Goal: Task Accomplishment & Management: Use online tool/utility

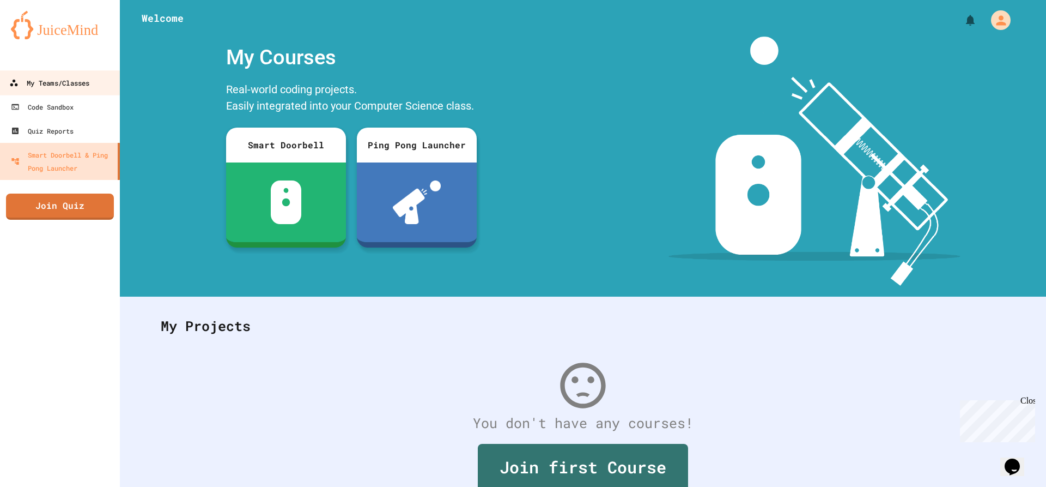
click at [82, 88] on div "My Teams/Classes" at bounding box center [49, 83] width 80 height 14
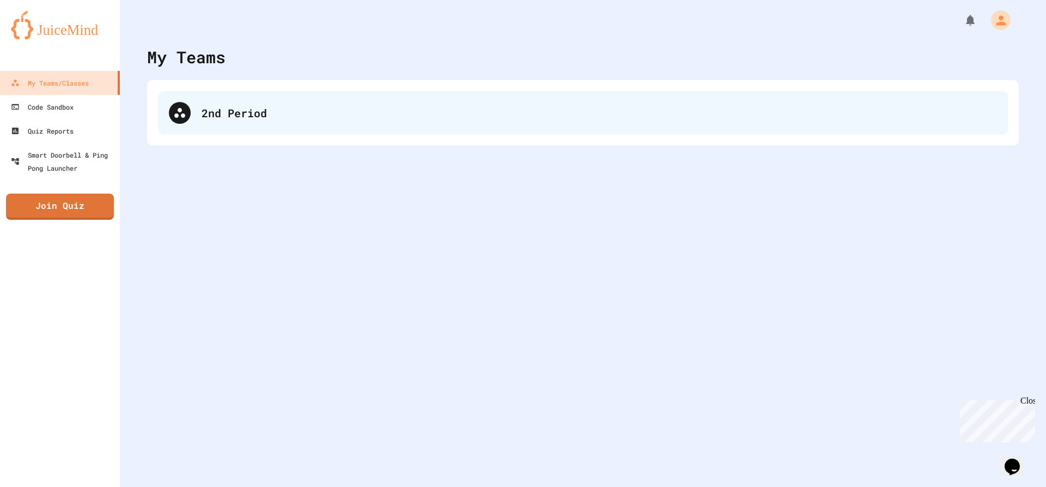
click at [320, 122] on div "2nd Period" at bounding box center [583, 113] width 850 height 44
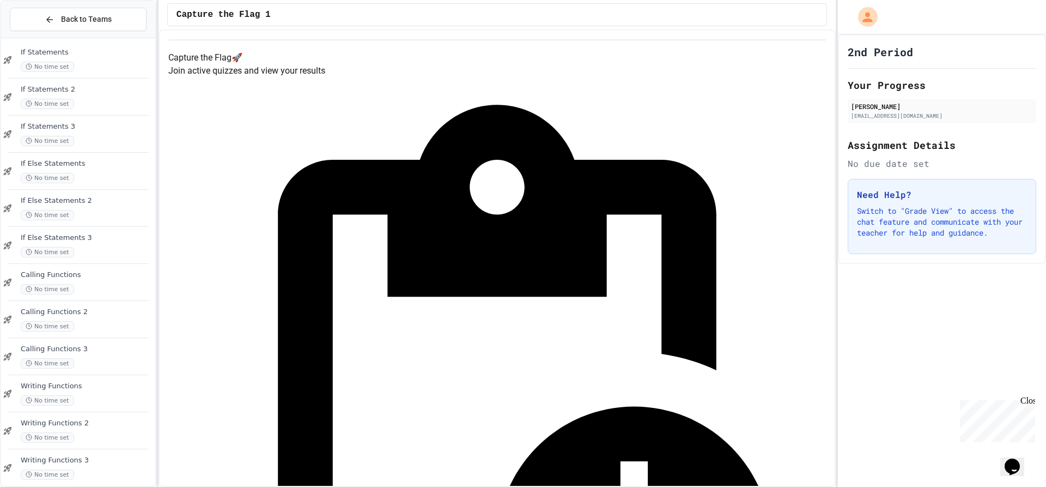
scroll to position [686, 0]
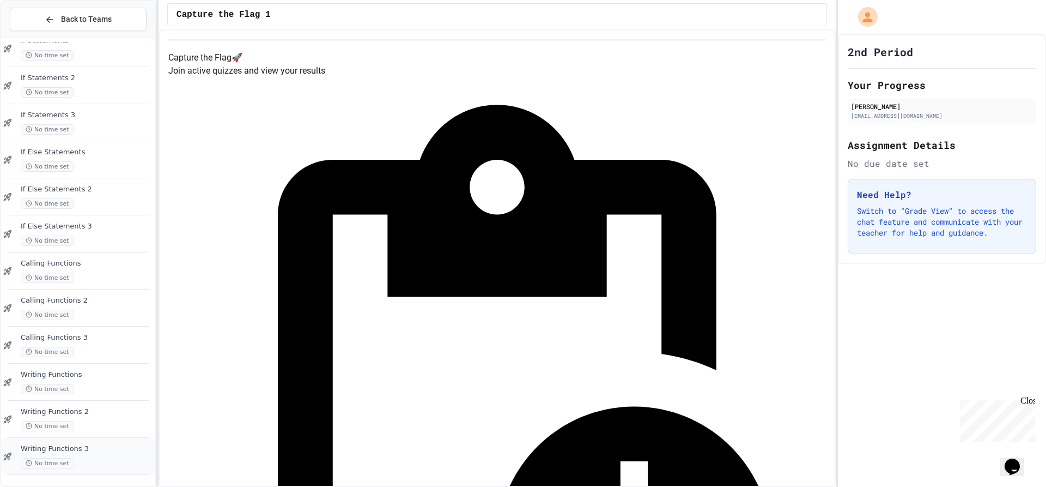
click at [95, 458] on div "No time set" at bounding box center [87, 463] width 132 height 10
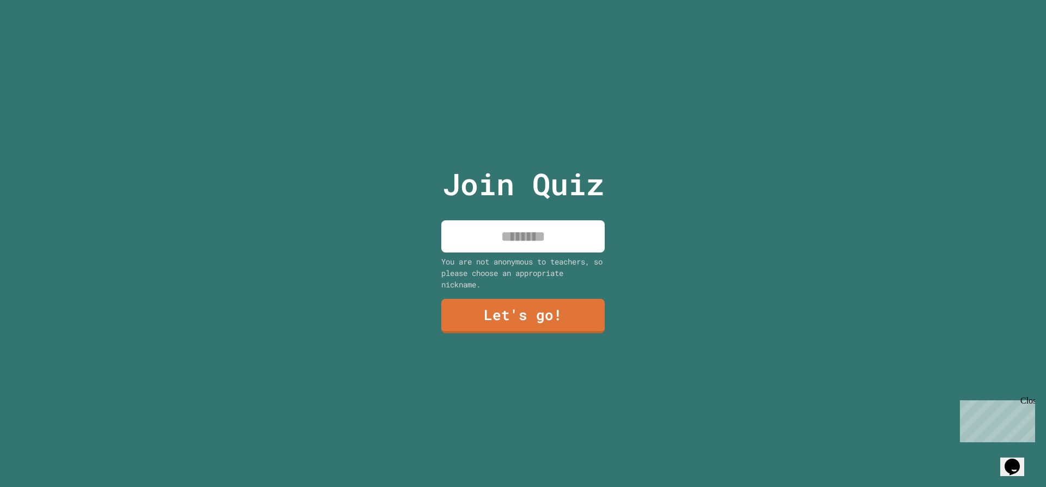
click at [494, 245] on input at bounding box center [522, 236] width 163 height 32
type input "******"
drag, startPoint x: 486, startPoint y: 290, endPoint x: 668, endPoint y: 392, distance: 208.6
click at [560, 332] on div "Join Quiz ****** You are not anonymous to teachers, so please choose an appropr…" at bounding box center [524, 243] width 184 height 487
click at [528, 328] on link "Let's go!" at bounding box center [522, 316] width 163 height 34
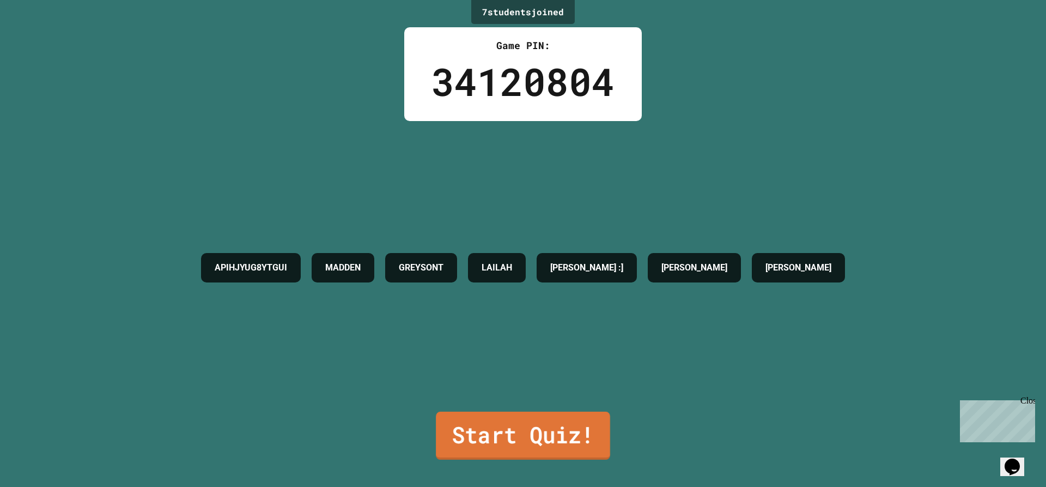
click at [475, 433] on link "Start Quiz!" at bounding box center [523, 435] width 174 height 48
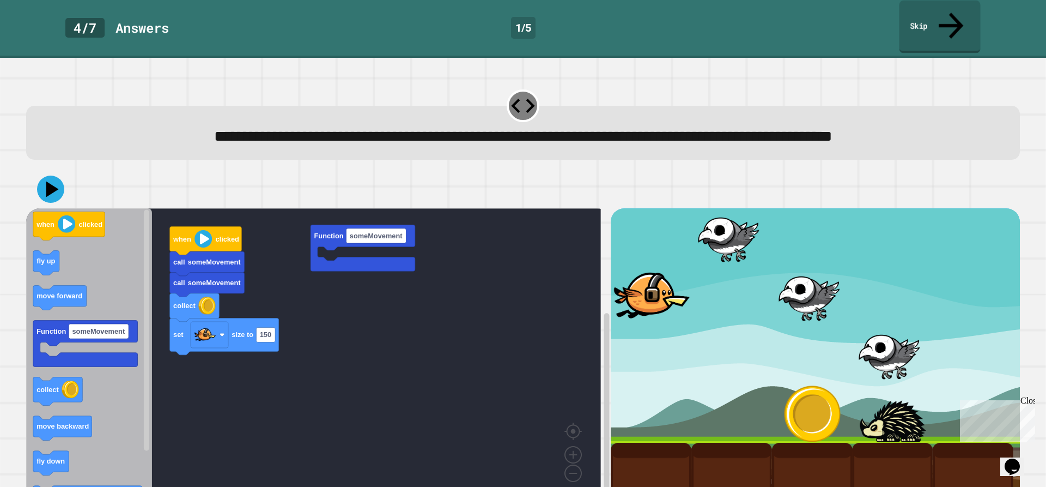
click at [904, 21] on link "Skip" at bounding box center [940, 27] width 81 height 53
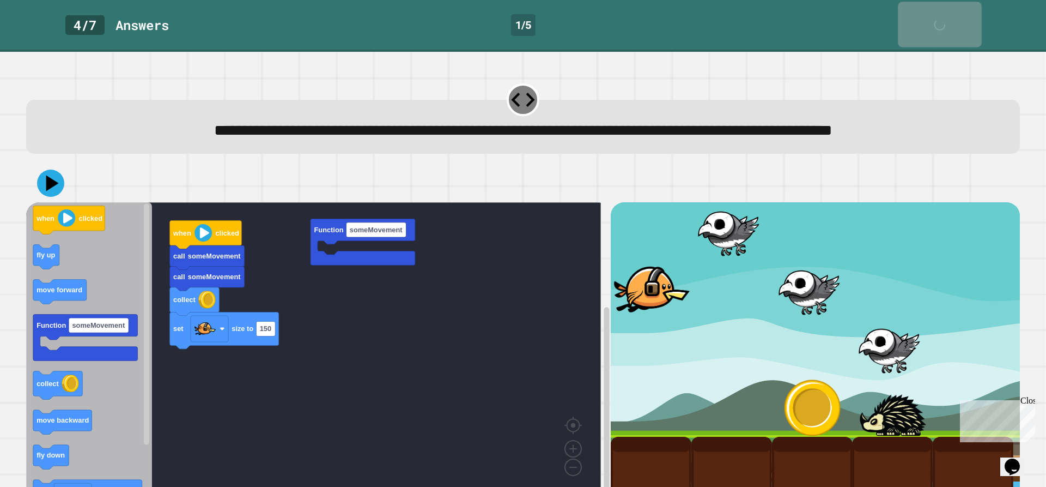
click at [904, 21] on link "Skip" at bounding box center [940, 24] width 84 height 45
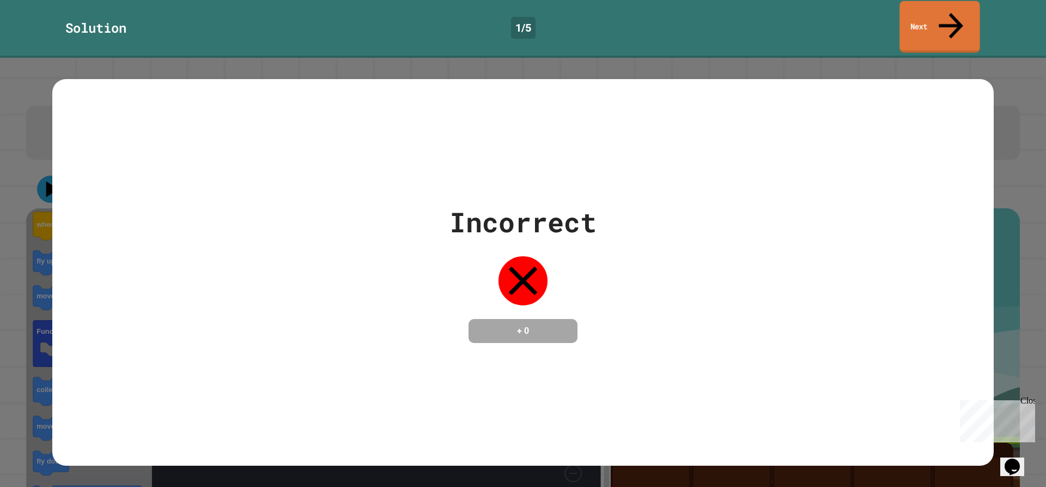
click at [908, 22] on link "Next" at bounding box center [940, 27] width 81 height 52
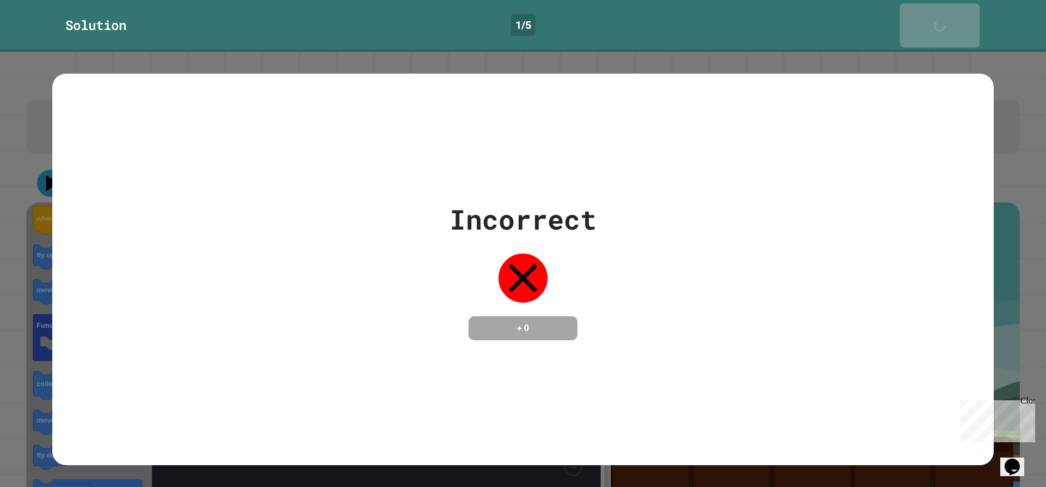
click at [917, 22] on link "Next" at bounding box center [940, 25] width 80 height 44
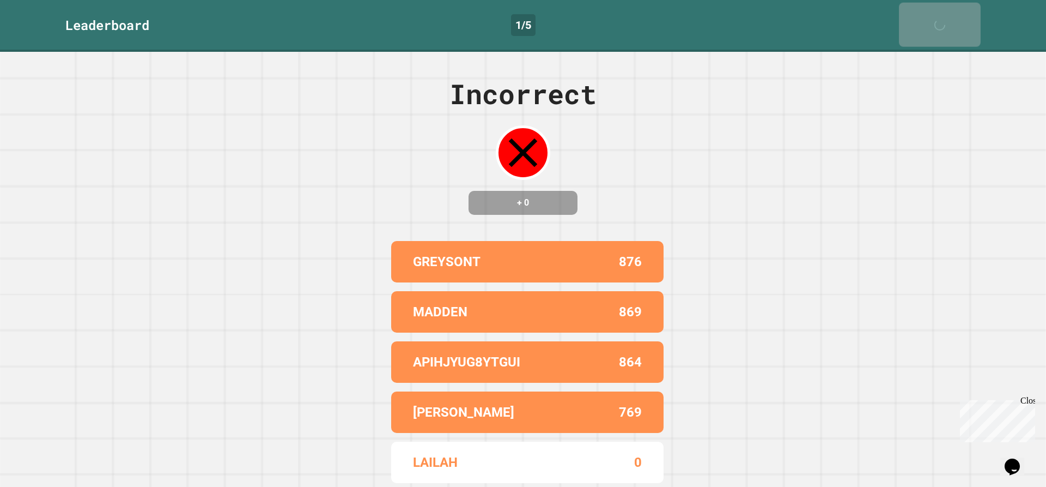
click at [918, 22] on link "Next" at bounding box center [940, 25] width 82 height 44
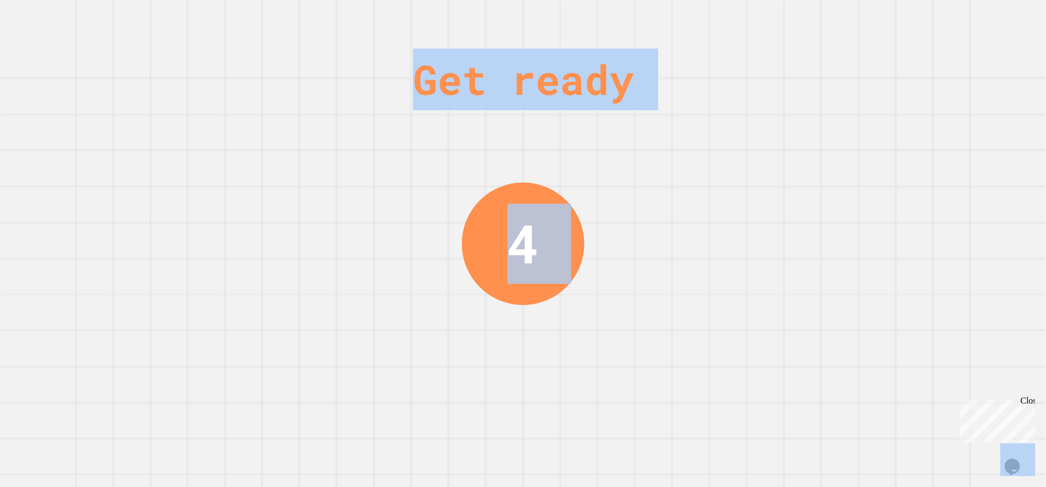
click at [918, 21] on div "Get ready 4" at bounding box center [523, 243] width 1046 height 487
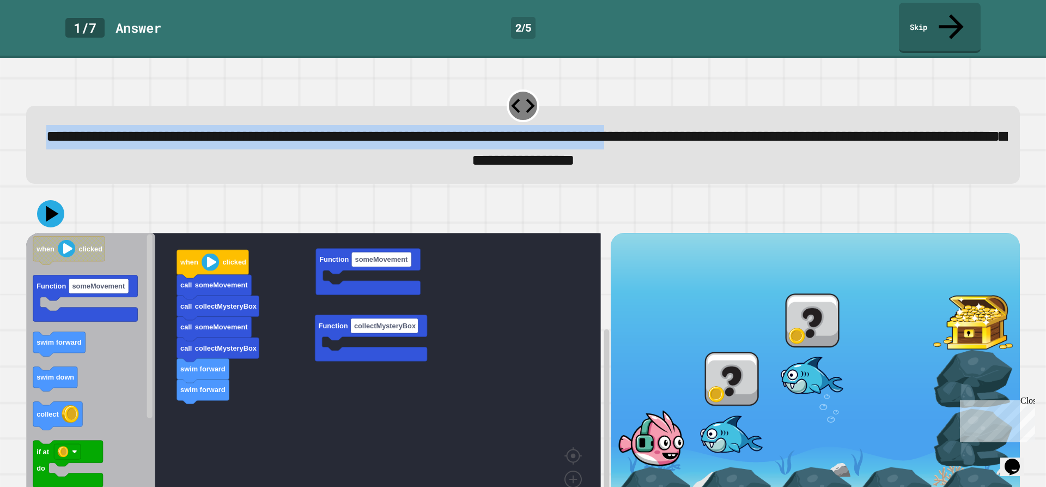
click at [937, 58] on div "**********" at bounding box center [523, 272] width 1046 height 429
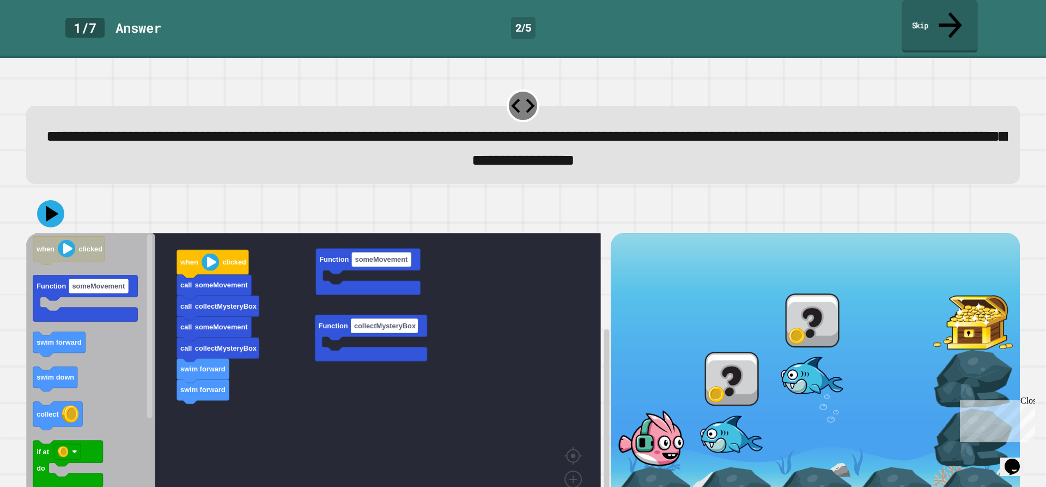
click at [932, 26] on link "Skip" at bounding box center [940, 26] width 76 height 53
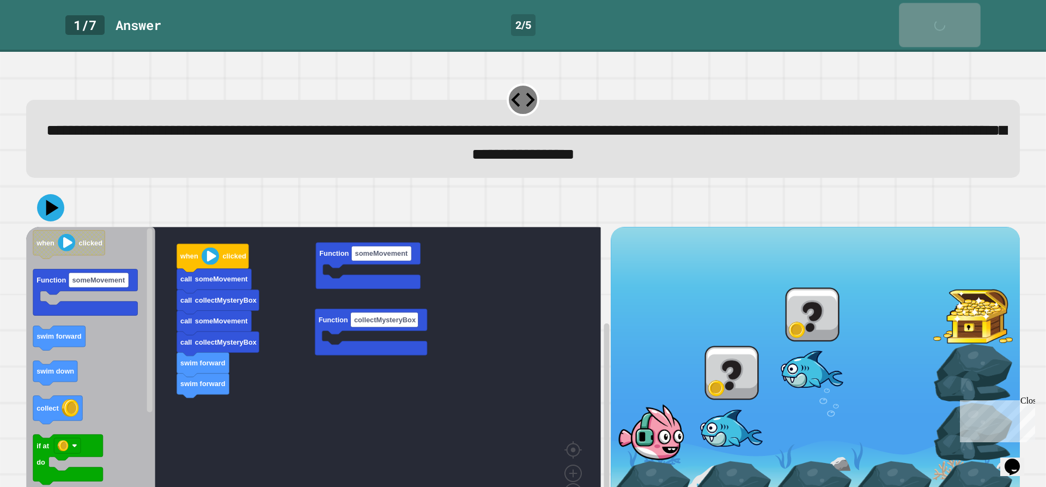
click at [932, 26] on link "Skip" at bounding box center [940, 25] width 82 height 44
click at [931, 25] on div "1 / 7 Answer 2 / 5 Skip" at bounding box center [523, 25] width 1046 height 44
click at [928, 23] on link "Skip" at bounding box center [940, 25] width 82 height 44
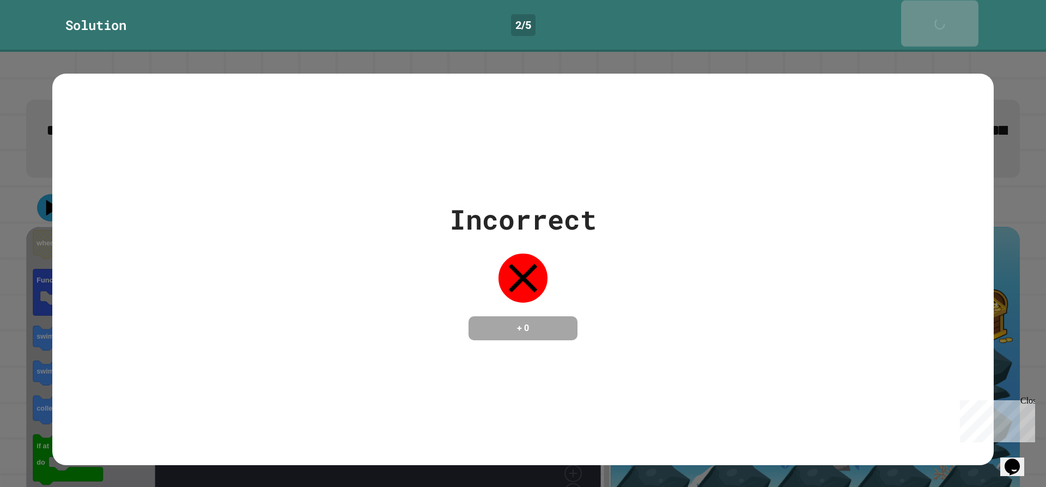
click at [927, 22] on link "Next" at bounding box center [939, 24] width 77 height 46
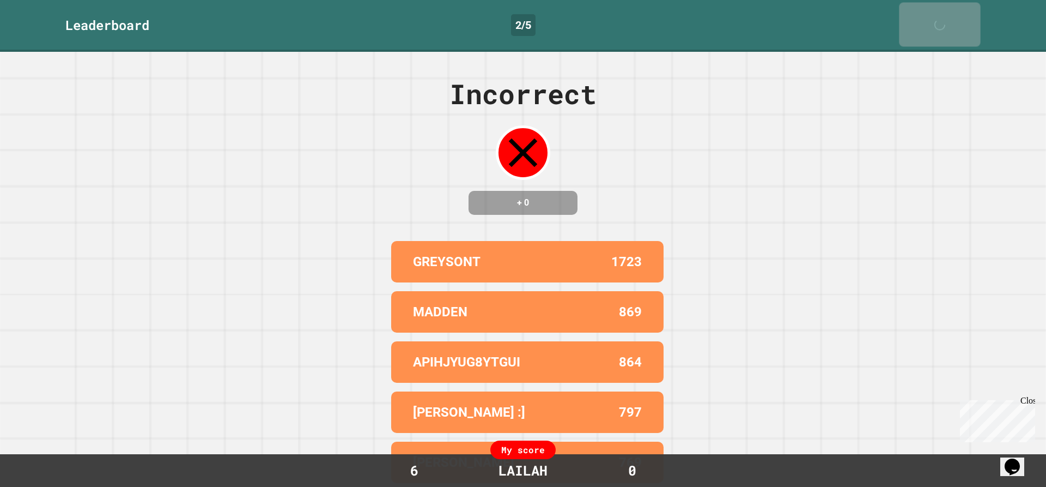
click at [925, 22] on link "Next" at bounding box center [939, 24] width 81 height 44
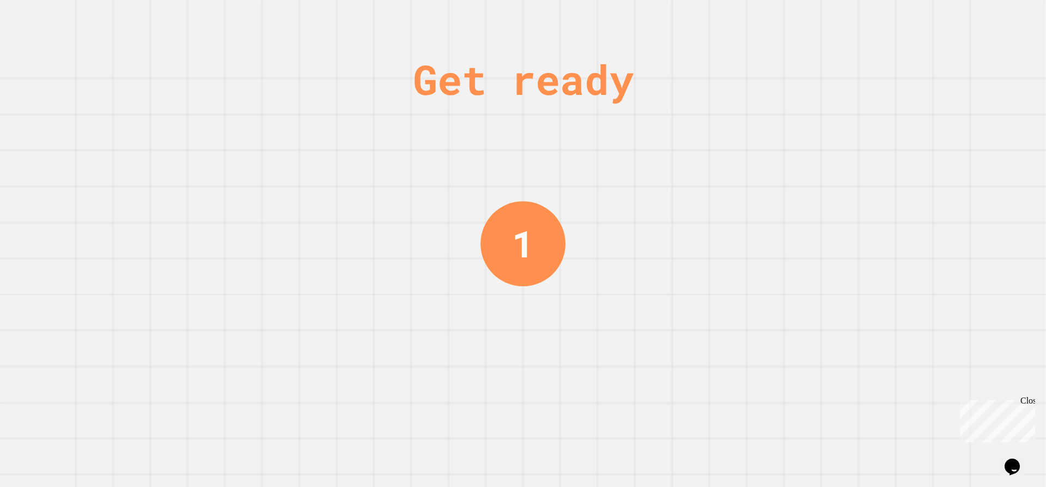
click at [978, 19] on div "Get ready 1" at bounding box center [523, 243] width 1046 height 487
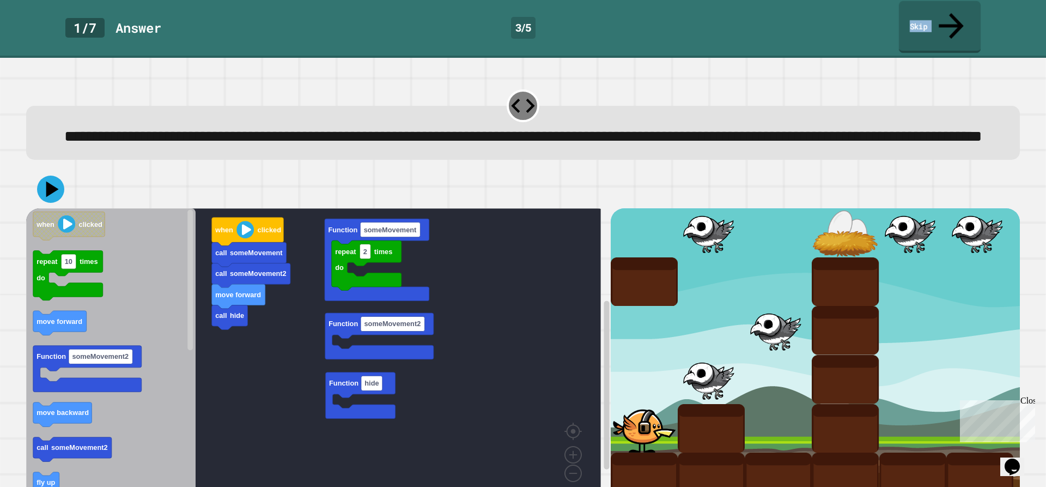
click at [978, 19] on div "1 / 7 Answer 3 / 5 Skip" at bounding box center [523, 28] width 1046 height 50
click at [954, 16] on icon at bounding box center [949, 24] width 31 height 39
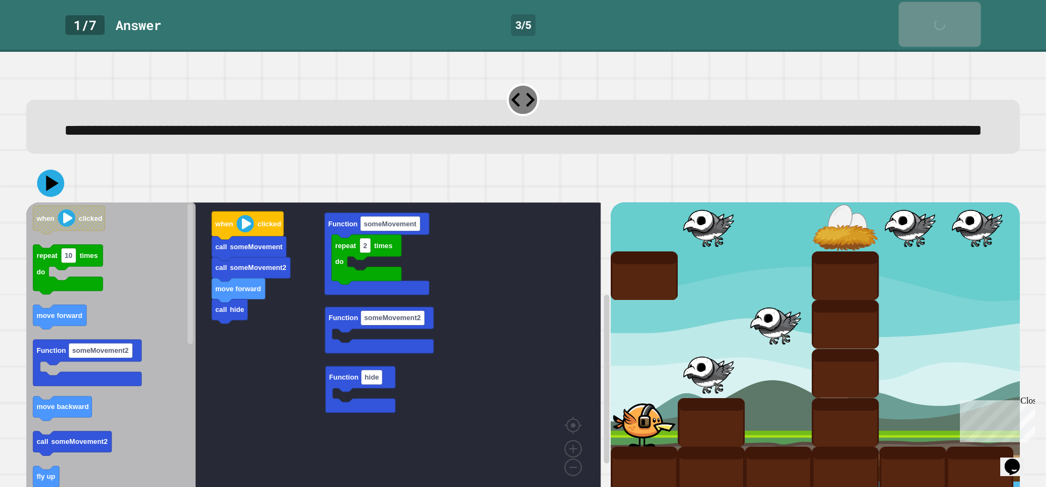
click at [954, 19] on icon at bounding box center [943, 30] width 22 height 22
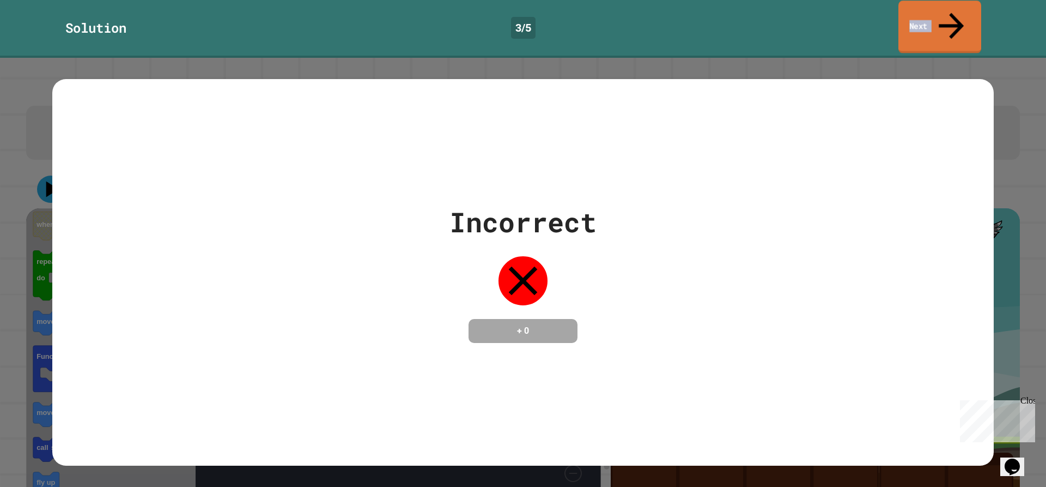
click at [954, 16] on icon at bounding box center [952, 26] width 38 height 39
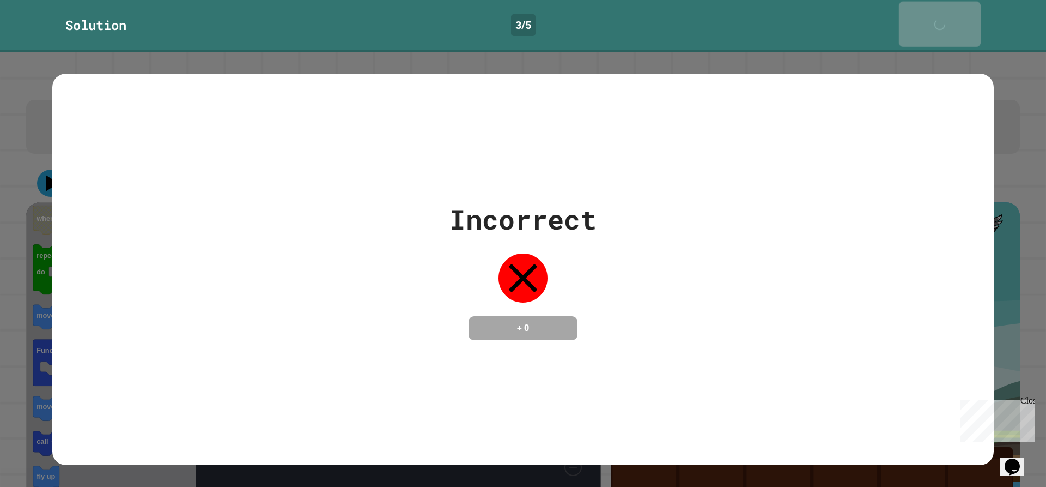
click at [954, 19] on icon at bounding box center [943, 30] width 22 height 22
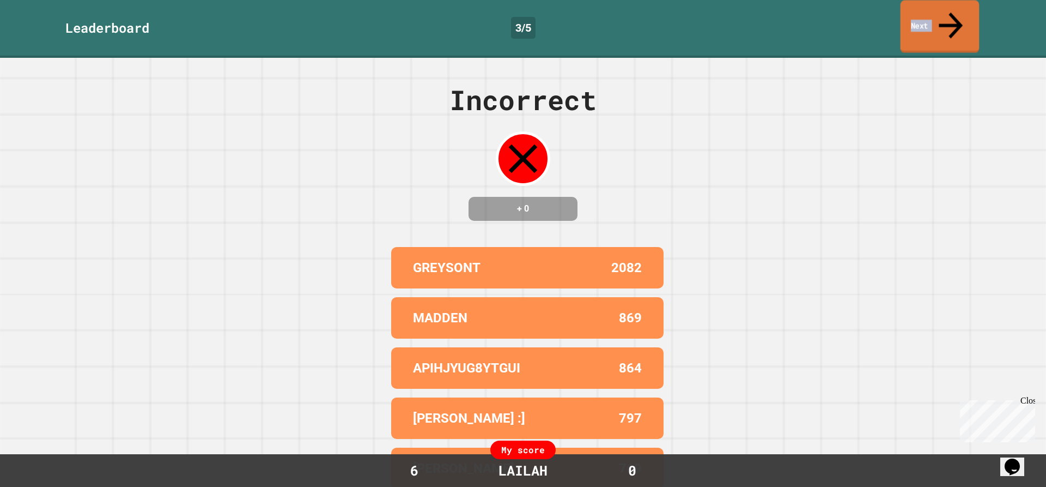
click at [952, 17] on icon at bounding box center [951, 25] width 36 height 39
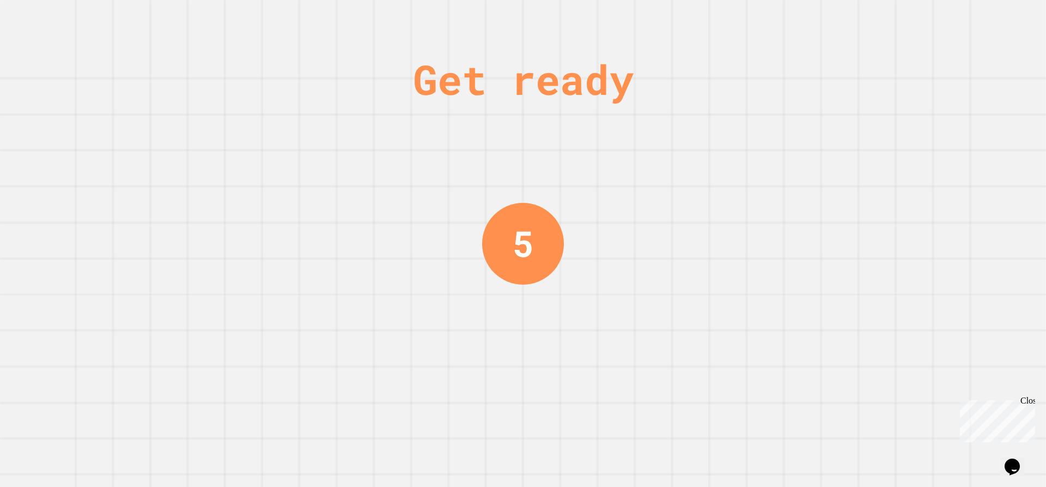
click at [947, 20] on div "Get ready 5" at bounding box center [523, 243] width 1046 height 487
click at [936, 19] on div "Get ready 5" at bounding box center [523, 243] width 1046 height 487
click at [914, 25] on div "Get ready 1" at bounding box center [523, 243] width 1046 height 487
click at [913, 25] on div "Get ready 1" at bounding box center [523, 243] width 1046 height 487
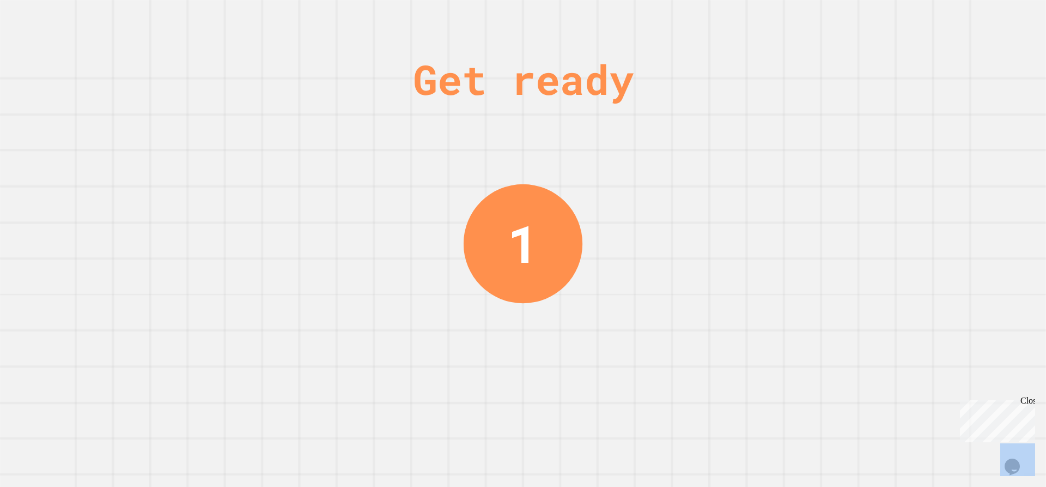
click at [912, 25] on div "Get ready 1" at bounding box center [523, 243] width 1046 height 487
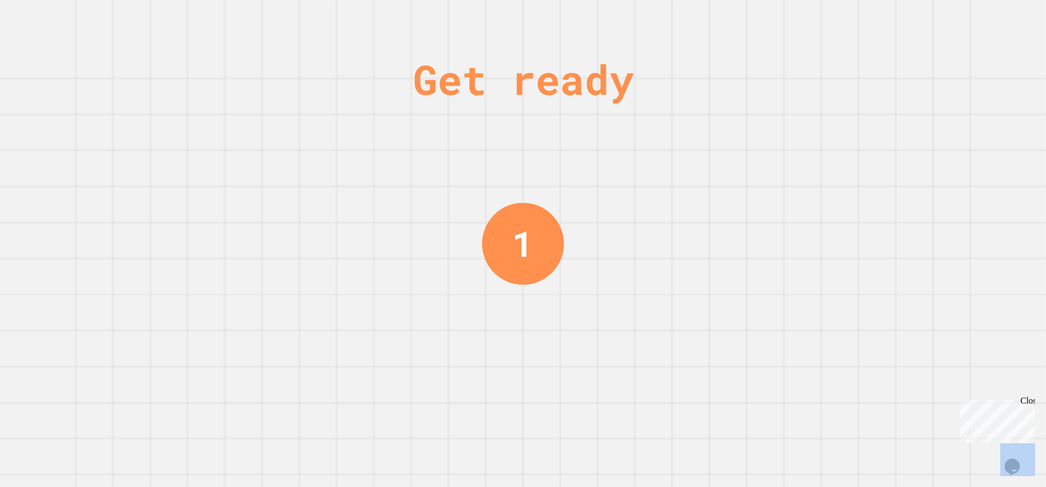
click at [910, 21] on div "Get ready 1" at bounding box center [523, 243] width 1046 height 487
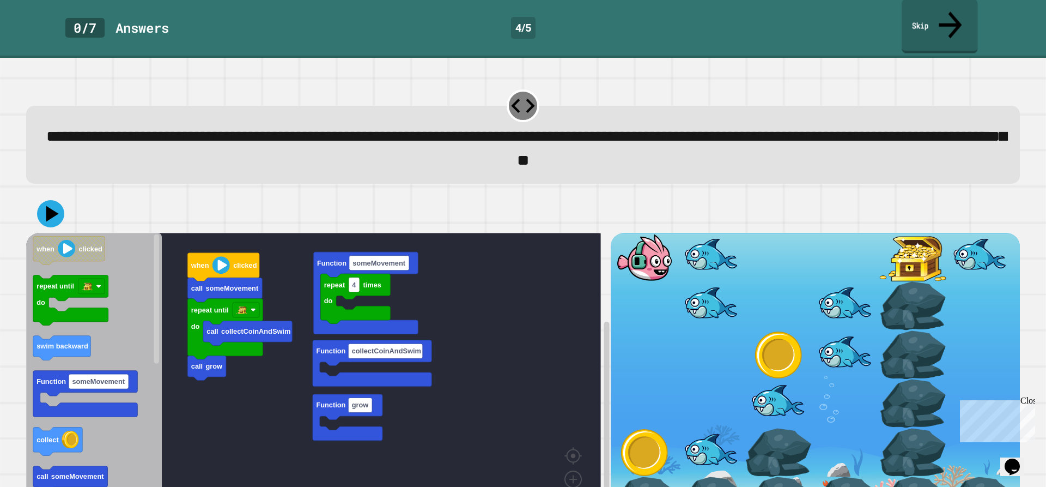
click at [910, 20] on link "Skip" at bounding box center [940, 26] width 76 height 54
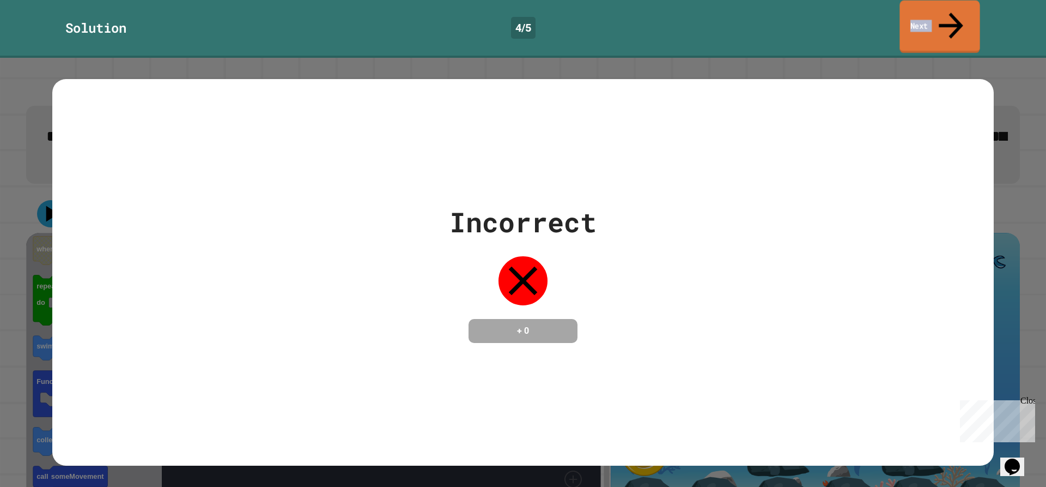
click at [925, 14] on link "Next" at bounding box center [940, 27] width 80 height 53
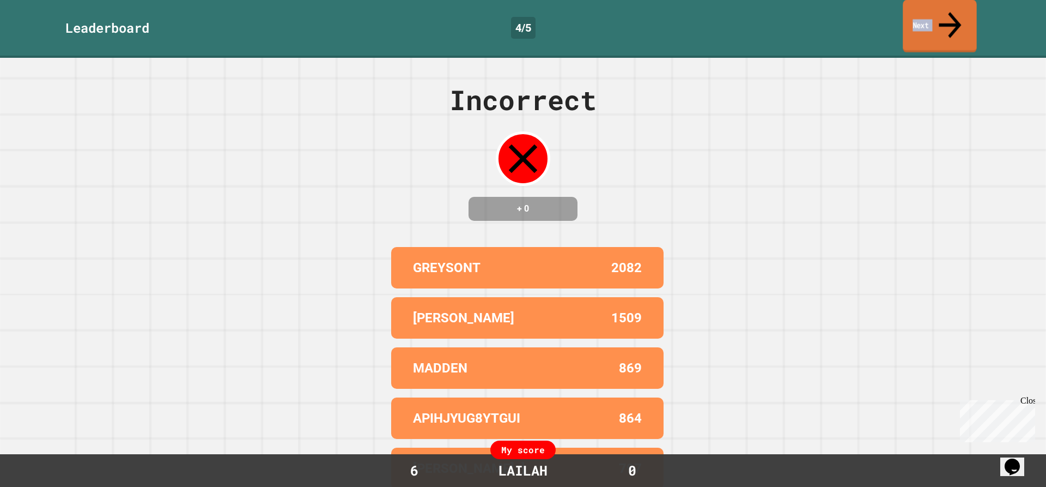
click at [925, 15] on link "Next" at bounding box center [940, 26] width 74 height 53
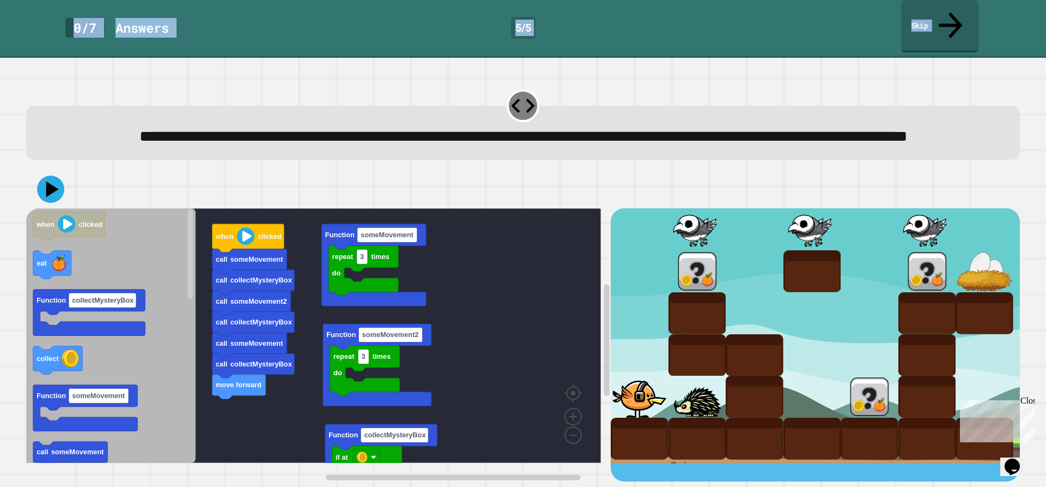
click at [928, 7] on link "Skip" at bounding box center [939, 26] width 77 height 53
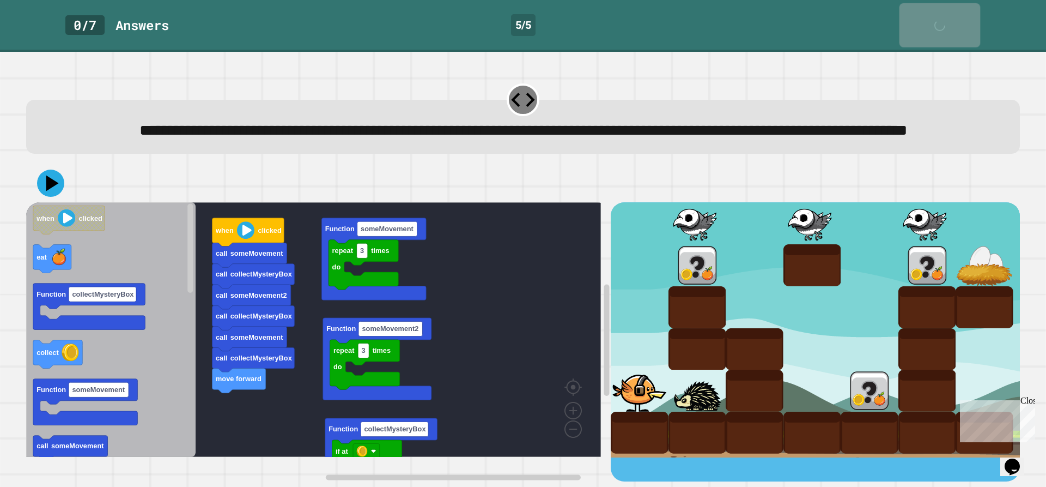
click at [926, 8] on link "Skip" at bounding box center [940, 25] width 81 height 44
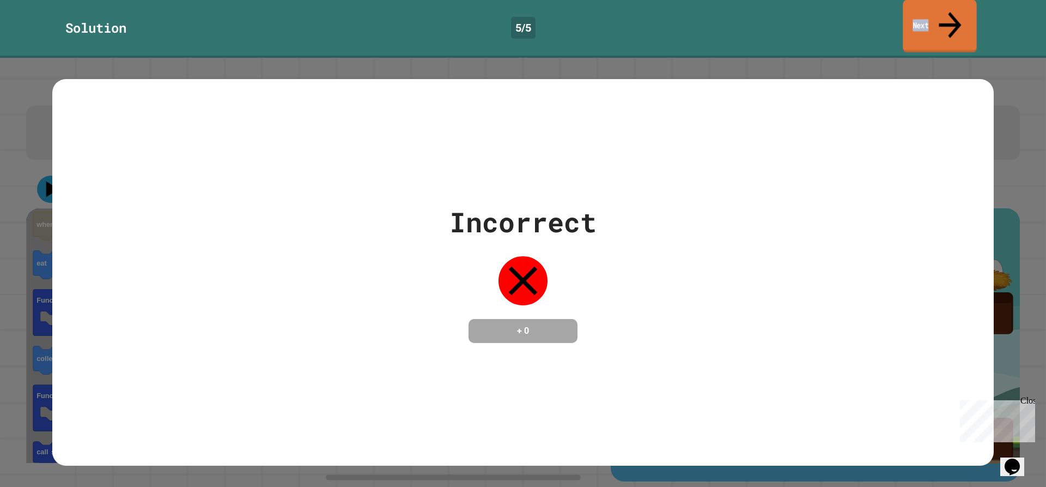
click at [923, 12] on link "Next" at bounding box center [940, 26] width 74 height 53
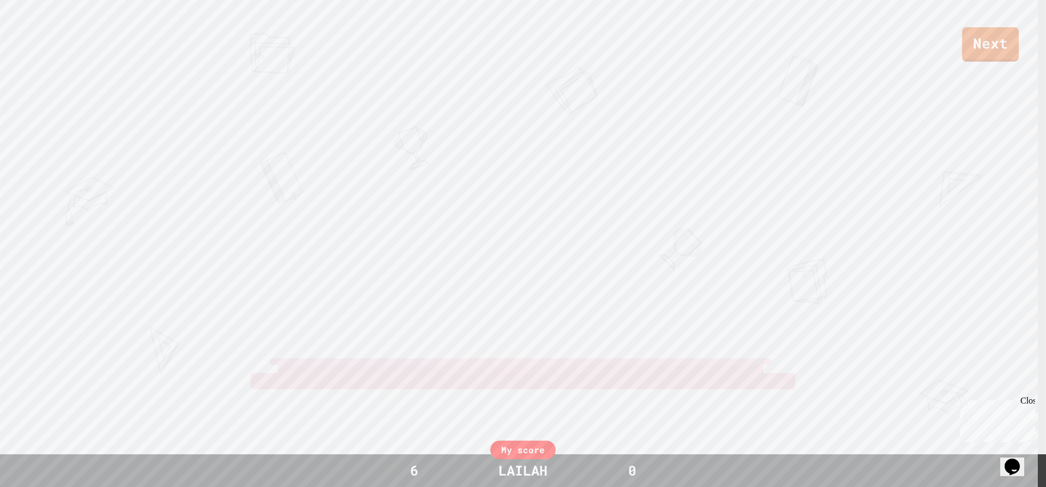
click at [923, 12] on div "Next" at bounding box center [523, 31] width 1046 height 62
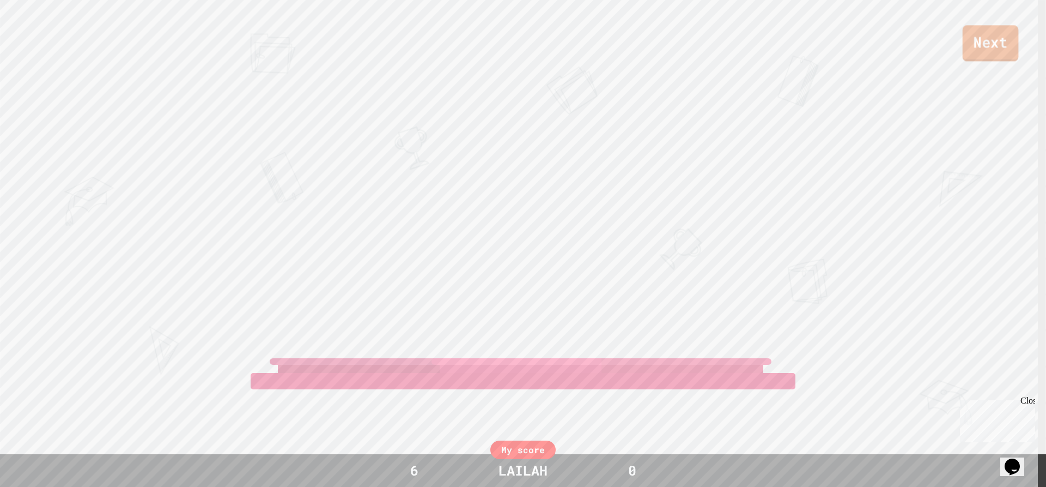
click at [999, 41] on link "Next" at bounding box center [991, 43] width 56 height 36
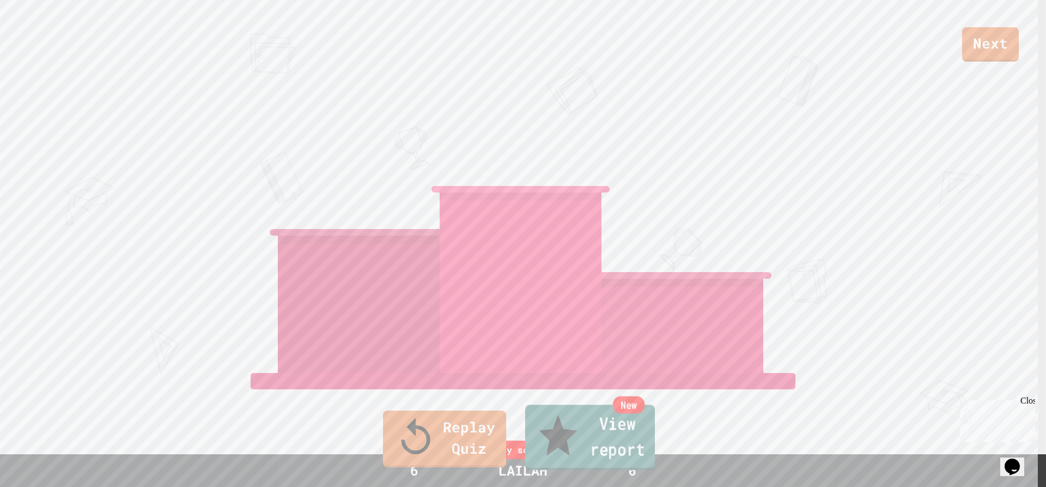
click at [615, 468] on link "New View report" at bounding box center [590, 436] width 130 height 65
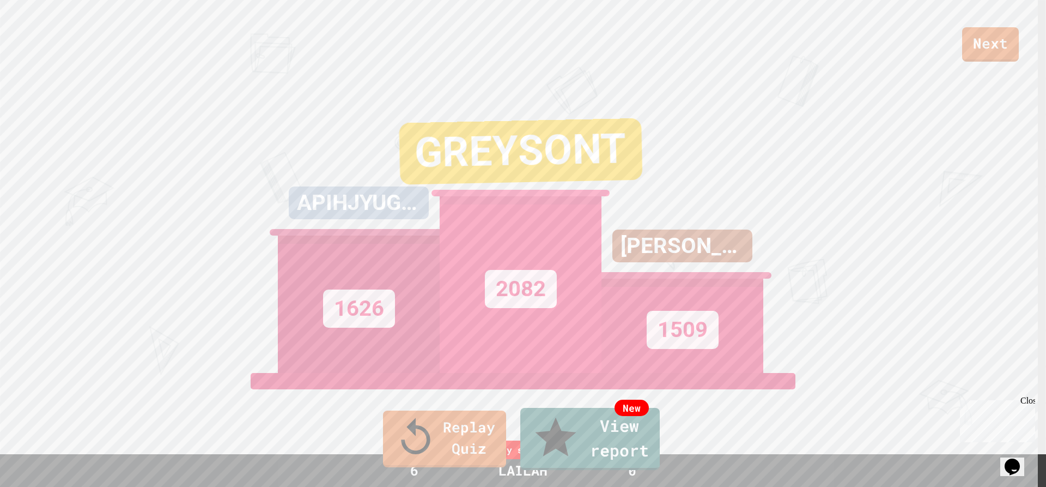
drag, startPoint x: 476, startPoint y: 431, endPoint x: 476, endPoint y: 449, distance: 18.0
click at [476, 431] on div "Replay Quiz New View report" at bounding box center [523, 438] width 1046 height 69
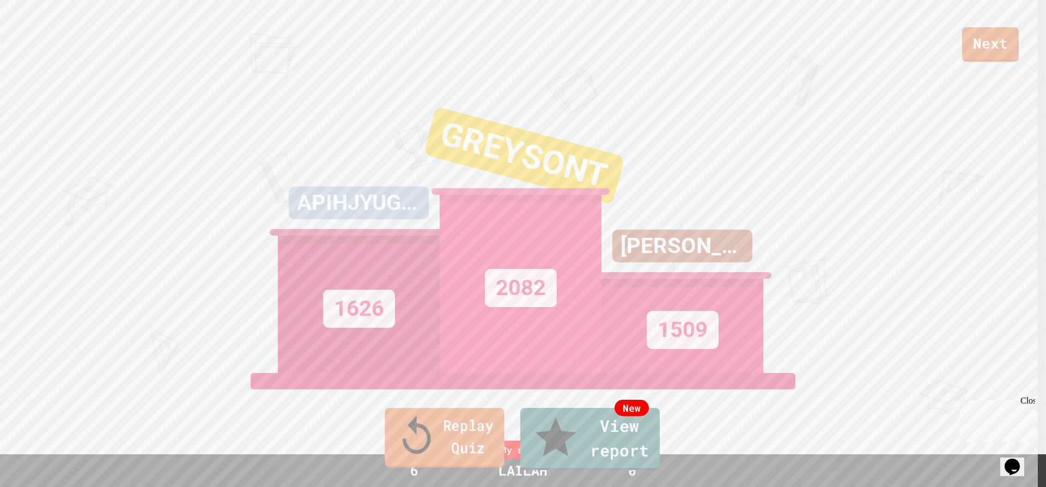
click at [476, 451] on link "Replay Quiz" at bounding box center [444, 437] width 119 height 59
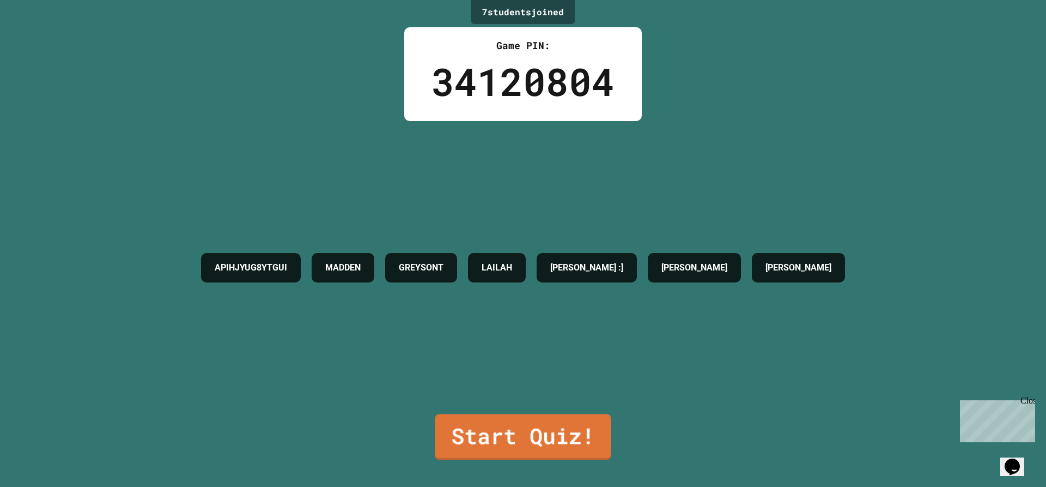
click at [489, 459] on div "7 student s joined Game PIN: 34120804 APIHJYUG8YTGUI MADDEN GREYSONT LAILAH THO…" at bounding box center [523, 243] width 1046 height 487
click at [498, 391] on div "APIHJYUG8YTGUI MADDEN GREYSONT LAILAH THOMAS :] COOPER ZADIE" at bounding box center [523, 267] width 655 height 293
click at [490, 395] on div "APIHJYUG8YTGUI MADDEN GREYSONT LAILAH THOMAS :] COOPER ZADIE" at bounding box center [523, 267] width 655 height 293
click at [483, 413] on link "Start Quiz!" at bounding box center [523, 436] width 173 height 47
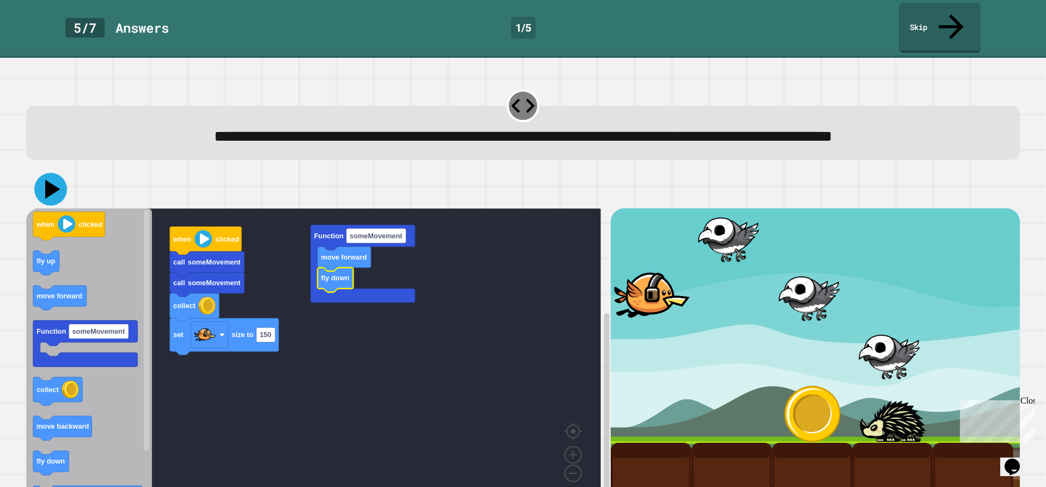
click at [47, 195] on icon at bounding box center [52, 189] width 15 height 19
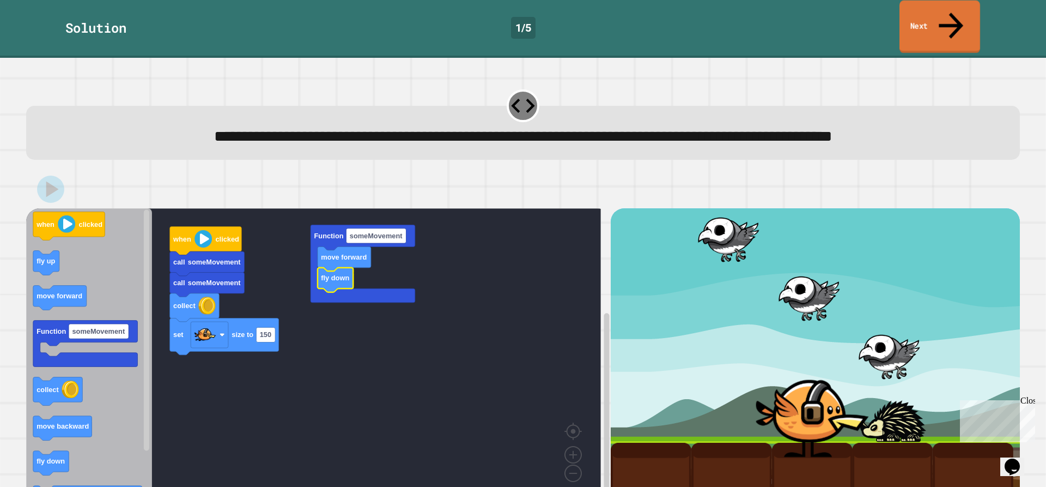
click at [910, 19] on link "Next" at bounding box center [940, 27] width 81 height 53
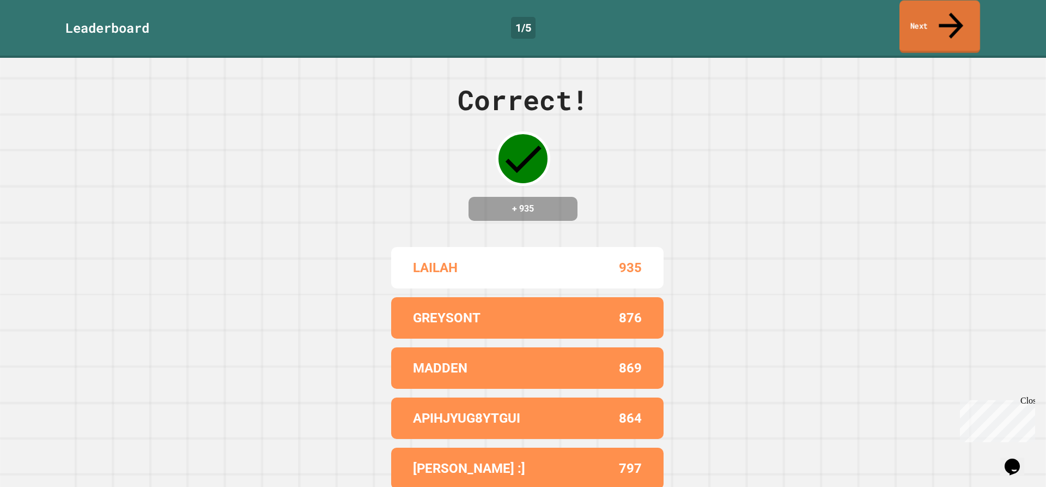
click at [946, 7] on link "Next" at bounding box center [940, 27] width 81 height 53
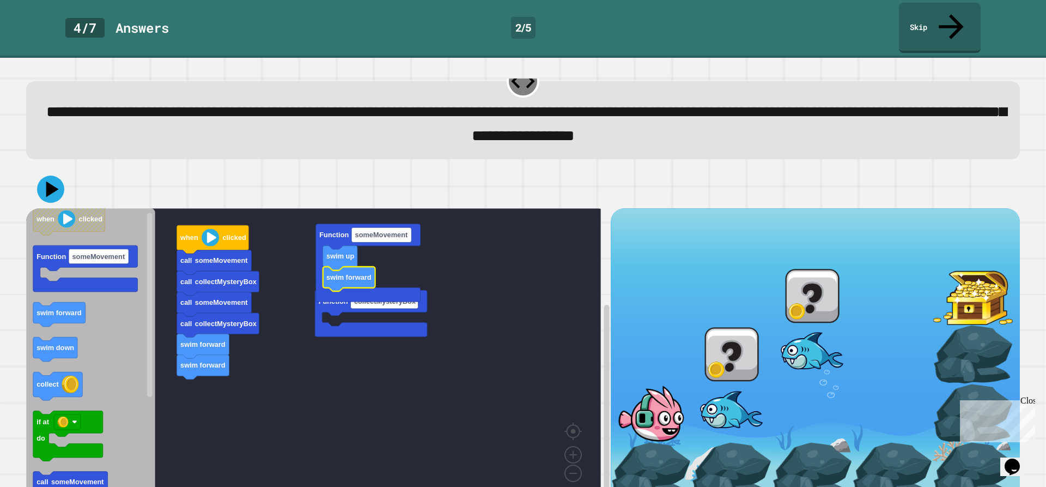
scroll to position [38, 0]
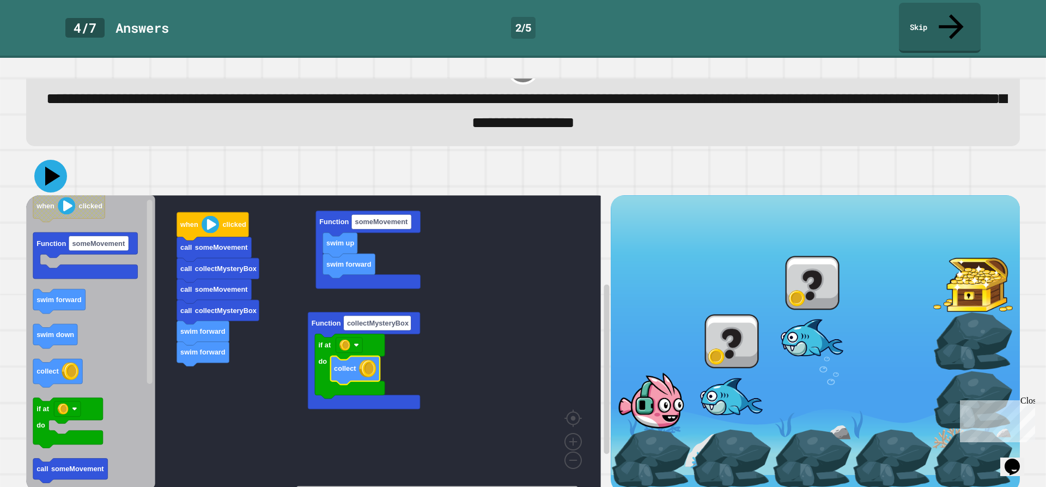
click at [53, 163] on icon at bounding box center [50, 176] width 33 height 33
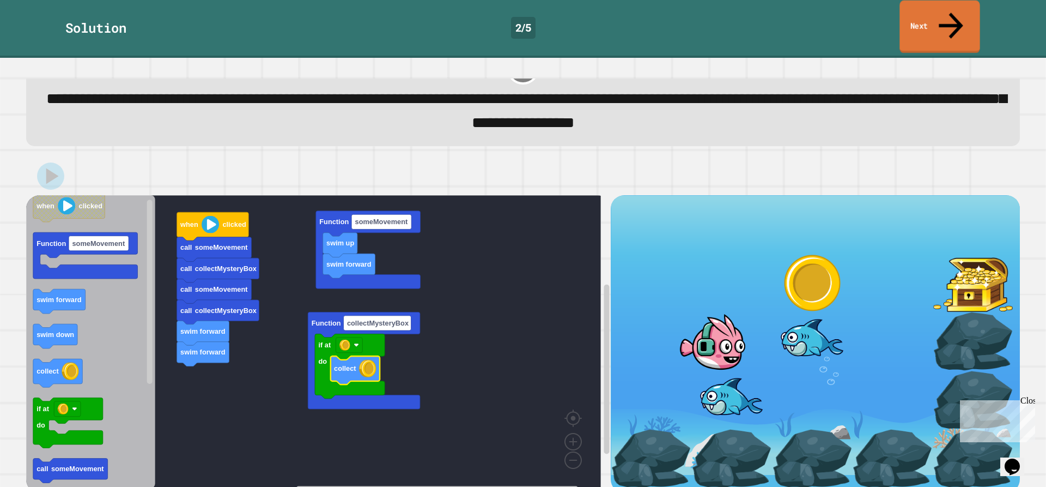
click at [929, 21] on link "Next" at bounding box center [940, 27] width 80 height 53
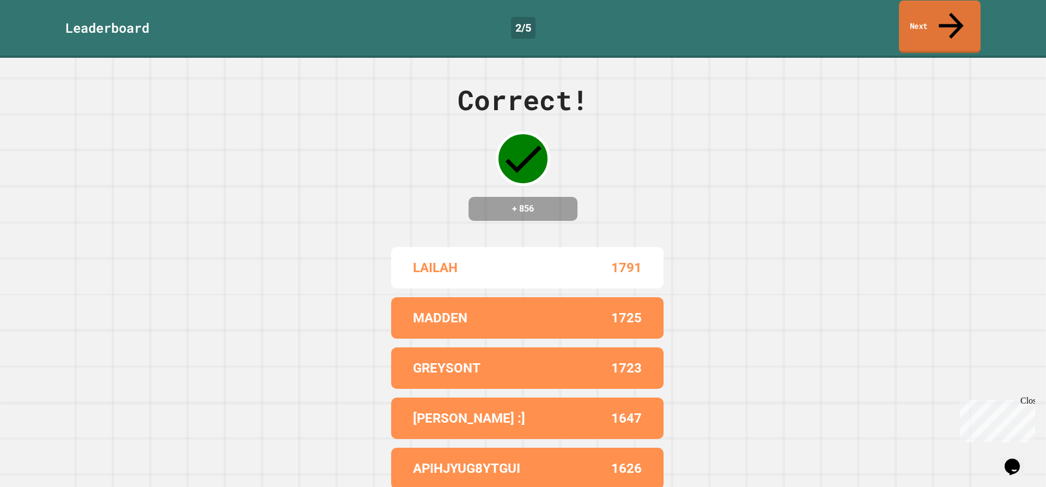
click at [961, 19] on link "Next" at bounding box center [940, 27] width 82 height 53
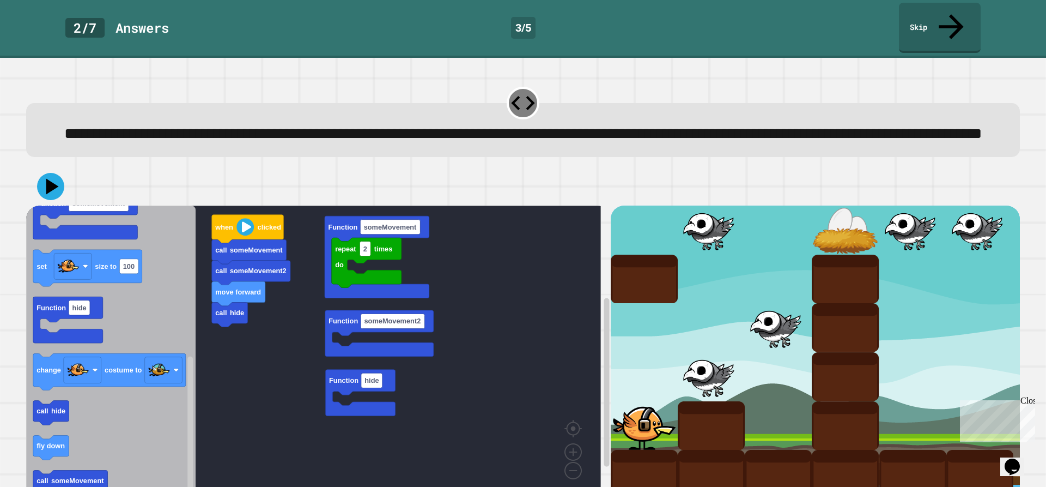
scroll to position [38, 0]
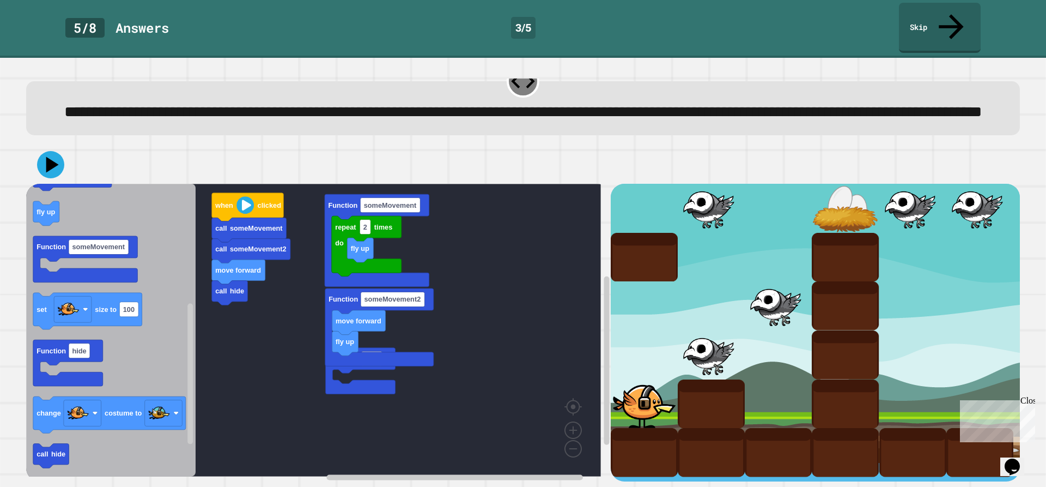
click at [253, 198] on div "call hide move forward call someMovement2 call someMovement when clicked Functi…" at bounding box center [318, 333] width 585 height 298
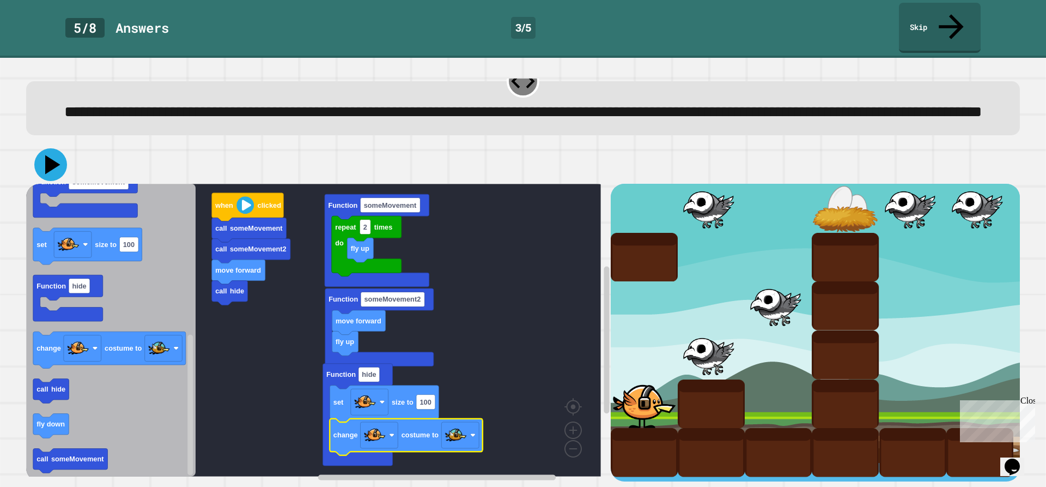
click at [58, 158] on icon at bounding box center [50, 164] width 33 height 33
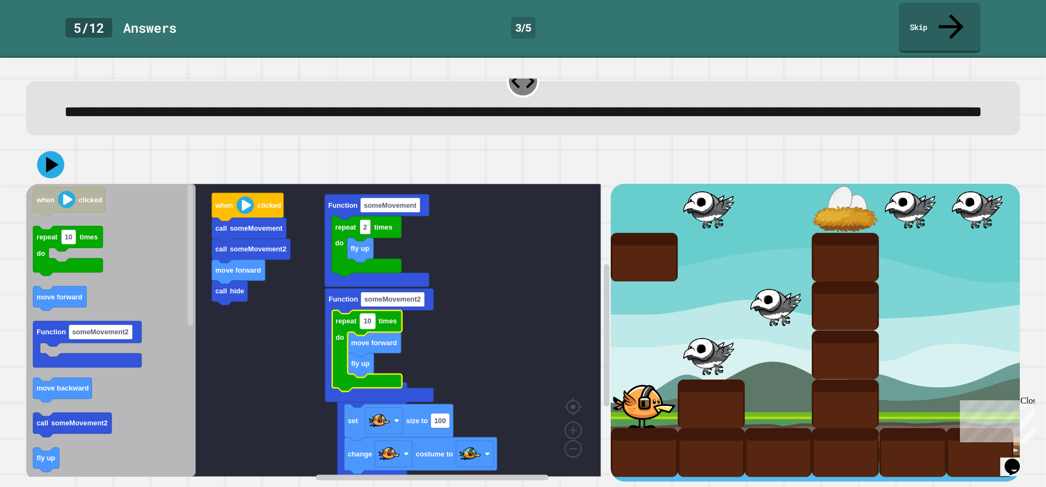
click at [371, 317] on text "10" at bounding box center [368, 321] width 8 height 8
type input "*"
click at [25, 155] on div "call hide move forward call someMovement2 call someMovement when clicked repeat…" at bounding box center [523, 314] width 1004 height 346
click at [45, 152] on icon at bounding box center [50, 164] width 29 height 29
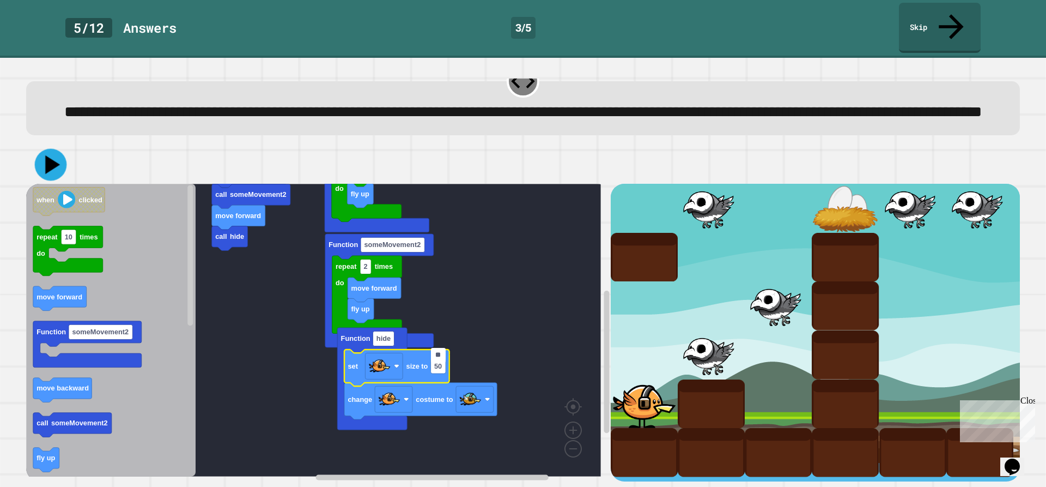
type input "**"
click at [48, 165] on icon at bounding box center [50, 164] width 33 height 33
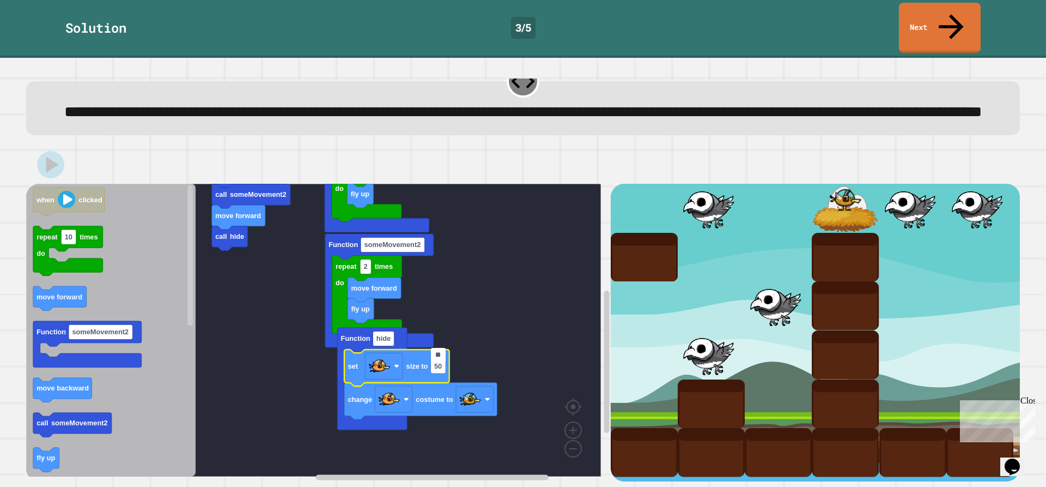
click at [904, 31] on div "Solution 3 / 5 Next" at bounding box center [523, 29] width 1046 height 58
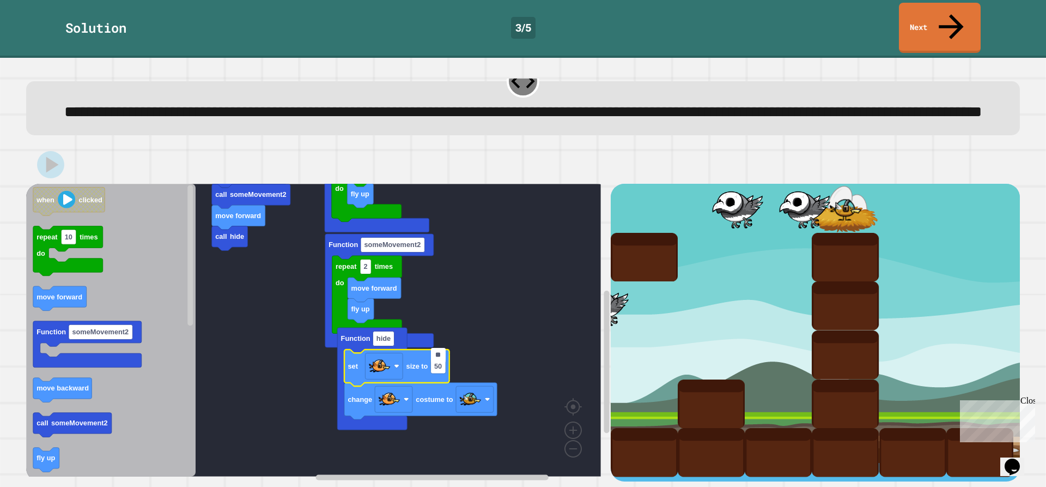
drag, startPoint x: 892, startPoint y: 28, endPoint x: 911, endPoint y: 29, distance: 18.6
click at [900, 28] on div "Solution 3 / 5 Next" at bounding box center [523, 29] width 1046 height 58
click at [914, 26] on div "Solution 3 / 5 Next" at bounding box center [523, 29] width 1046 height 58
click at [917, 14] on link "Next" at bounding box center [940, 27] width 83 height 53
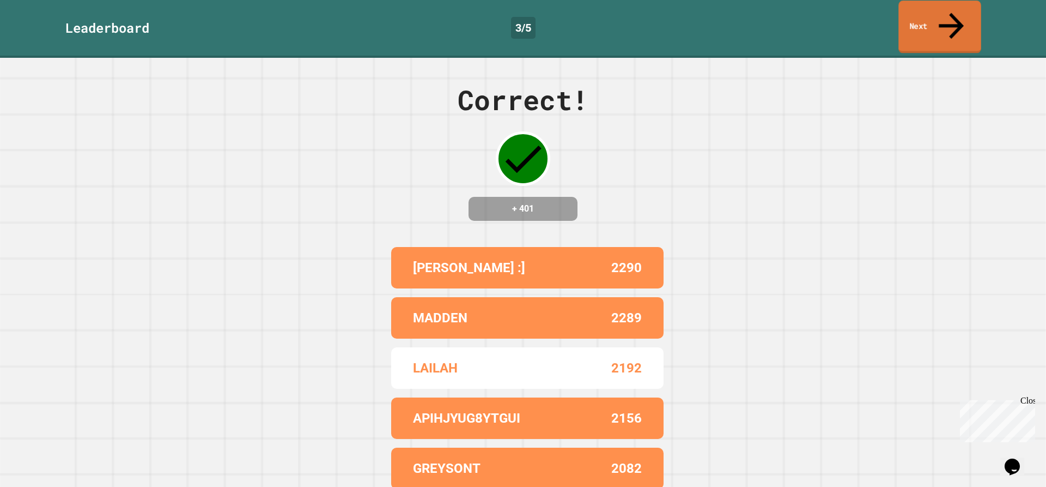
drag, startPoint x: 940, startPoint y: 23, endPoint x: 931, endPoint y: 24, distance: 9.3
click at [934, 24] on link "Next" at bounding box center [940, 27] width 82 height 53
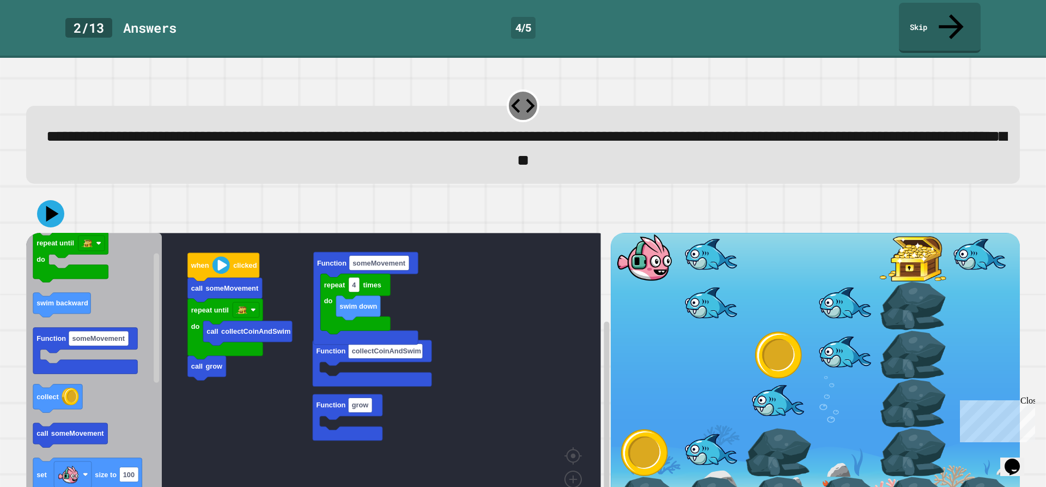
click at [315, 371] on div "call someMovement call collectCoinAndSwim call grow repeat until do when clicke…" at bounding box center [318, 382] width 585 height 298
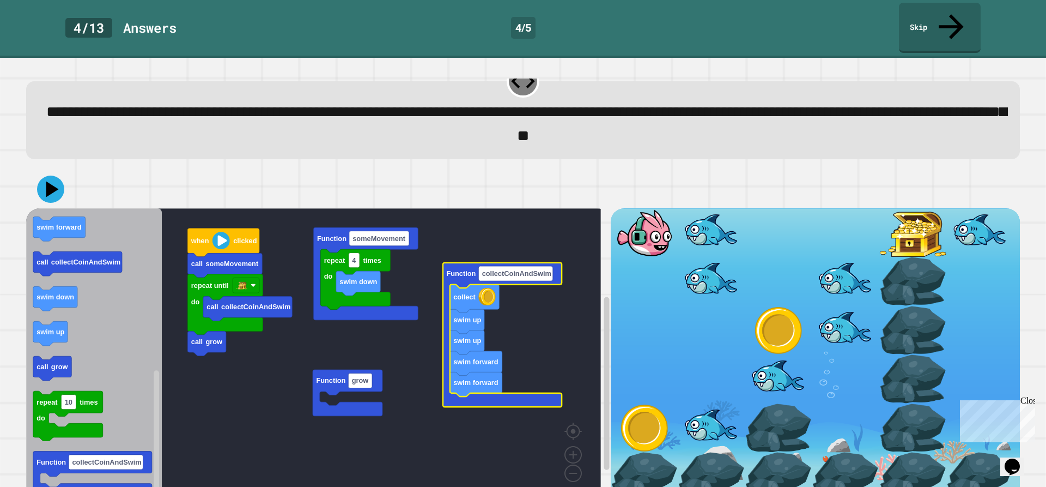
scroll to position [38, 0]
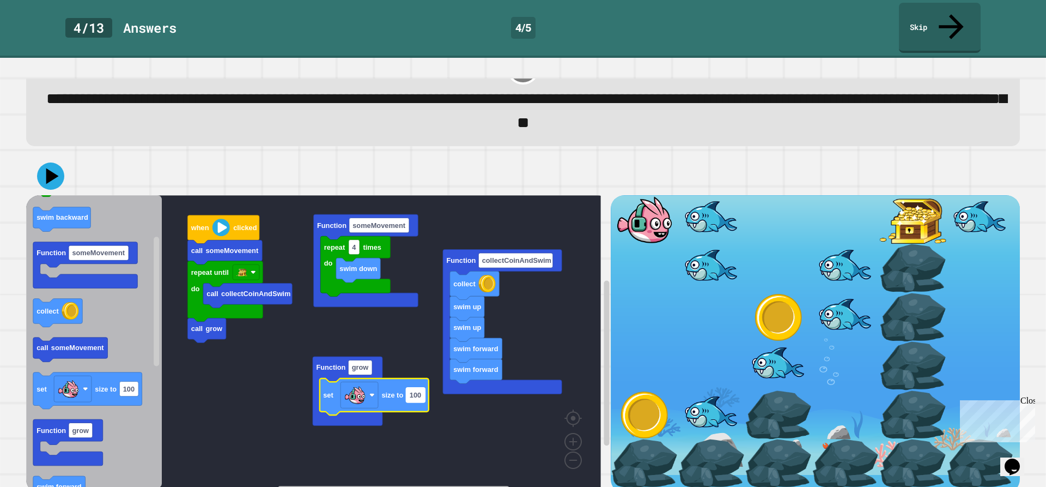
click at [413, 390] on text "100" at bounding box center [415, 394] width 11 height 8
type input "***"
click at [58, 161] on icon at bounding box center [50, 176] width 33 height 33
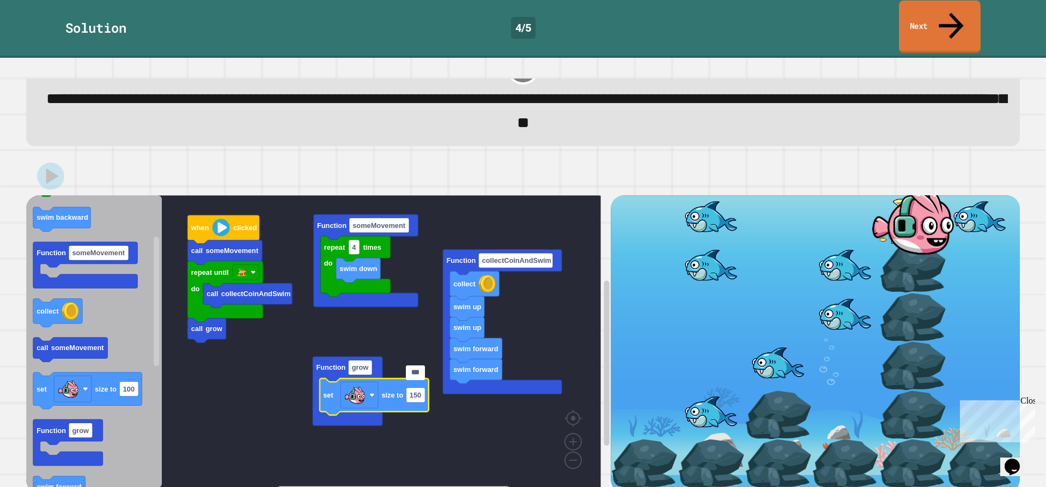
drag, startPoint x: 931, startPoint y: 17, endPoint x: 932, endPoint y: 43, distance: 25.1
click at [931, 24] on link "Next" at bounding box center [940, 27] width 82 height 53
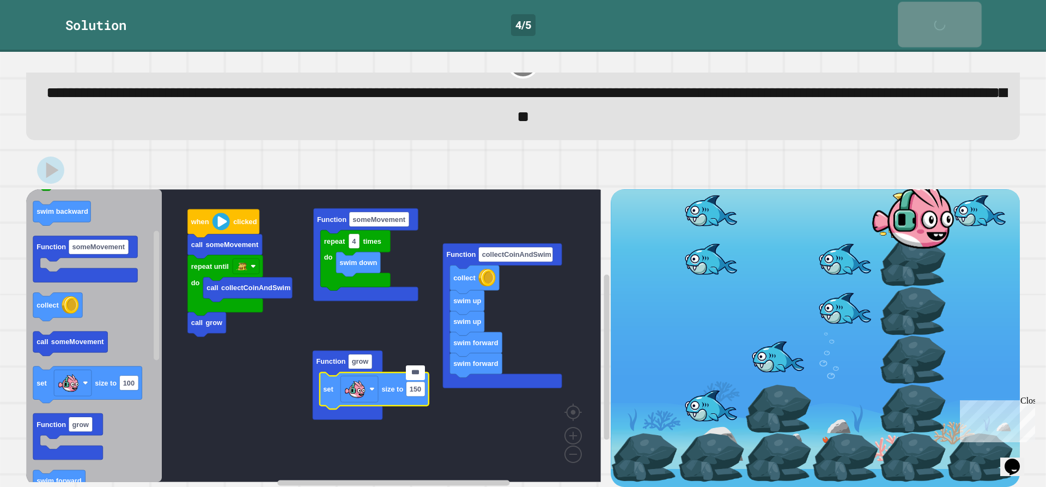
scroll to position [37, 0]
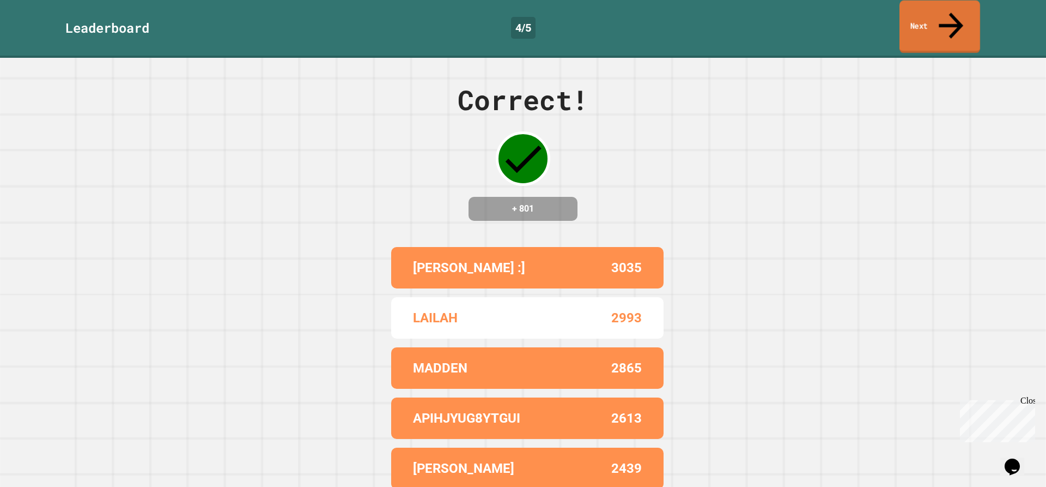
click at [934, 25] on link "Next" at bounding box center [940, 27] width 81 height 53
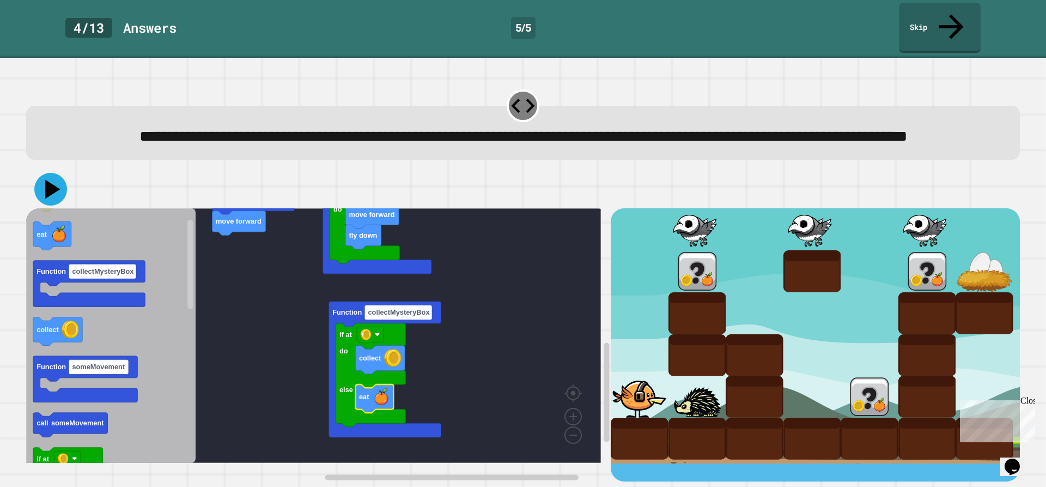
click at [54, 192] on icon at bounding box center [52, 189] width 15 height 19
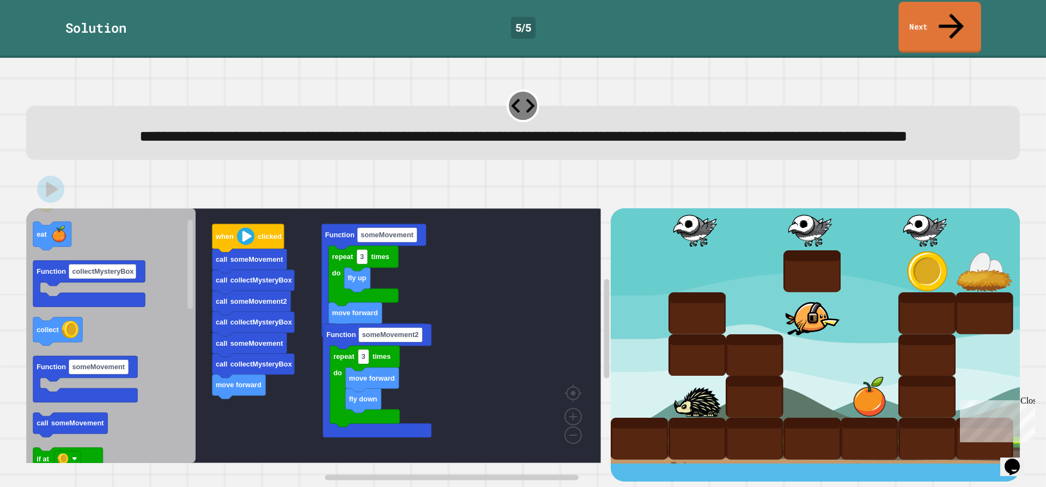
click at [956, 21] on link "Next" at bounding box center [940, 27] width 82 height 51
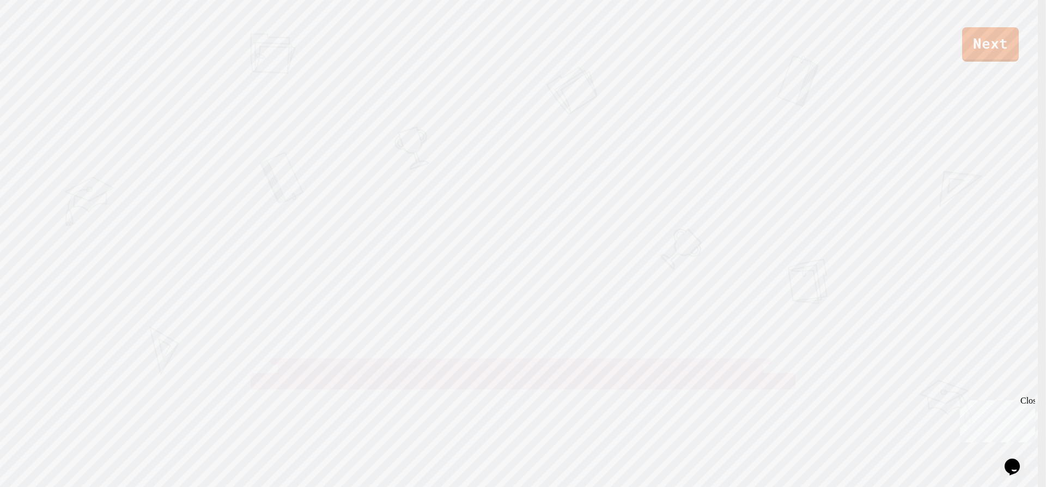
click at [947, 19] on div "Next" at bounding box center [523, 31] width 1046 height 62
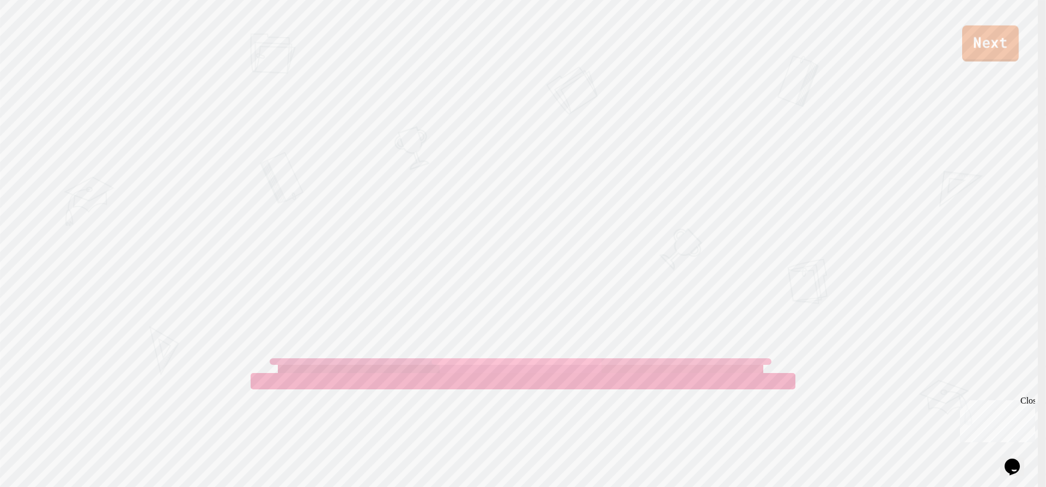
click at [973, 47] on link "Next" at bounding box center [990, 44] width 57 height 36
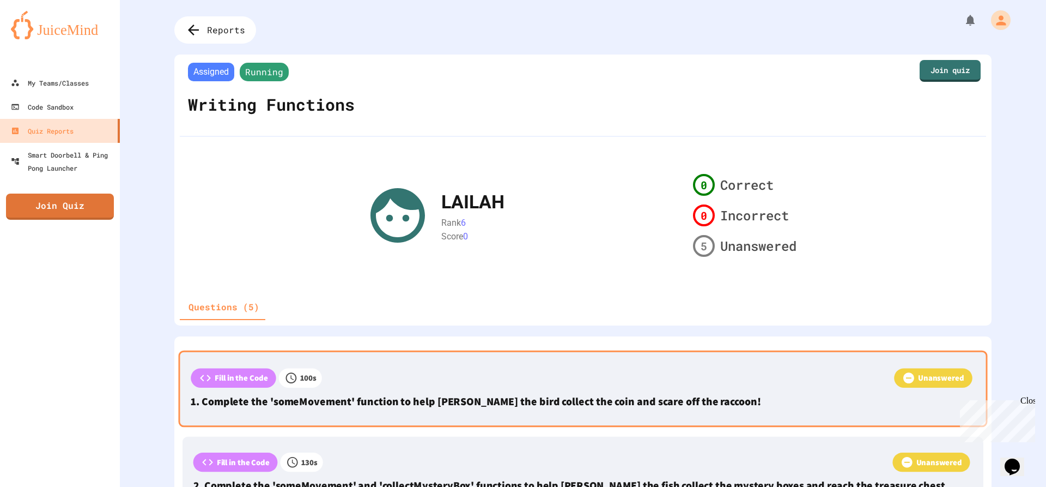
scroll to position [54, 0]
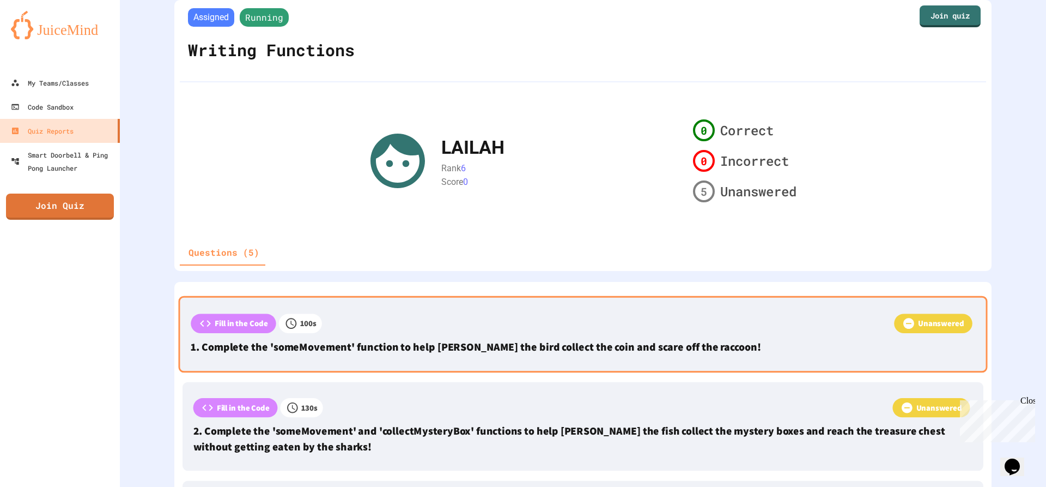
click at [641, 331] on div "Unanswered" at bounding box center [648, 324] width 653 height 22
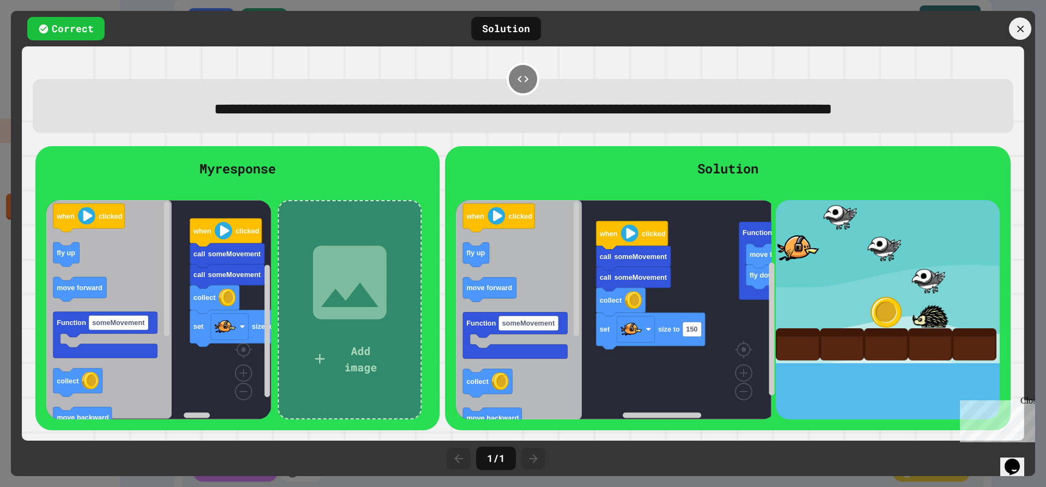
click at [1010, 22] on div at bounding box center [976, 28] width 120 height 19
click at [1011, 27] on div at bounding box center [976, 28] width 120 height 19
click at [1010, 26] on div at bounding box center [1020, 28] width 23 height 23
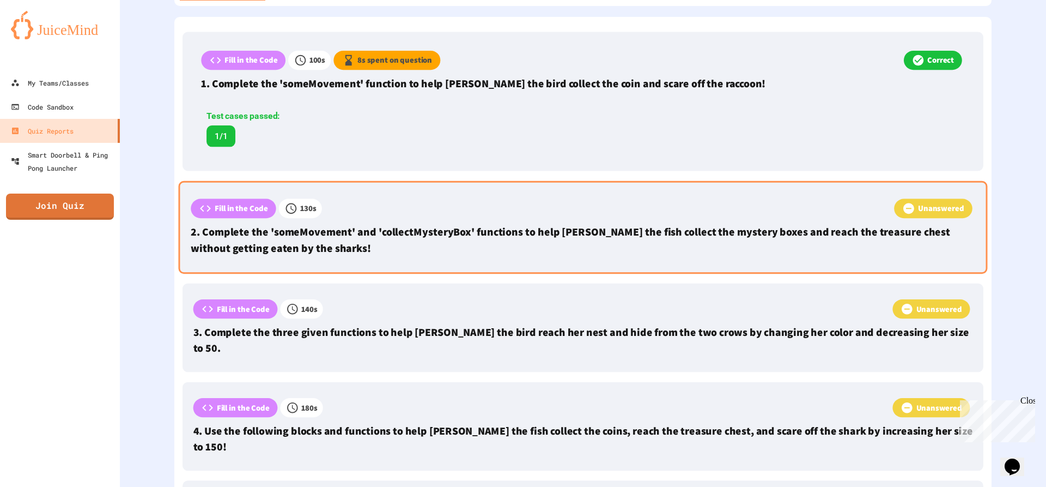
scroll to position [327, 0]
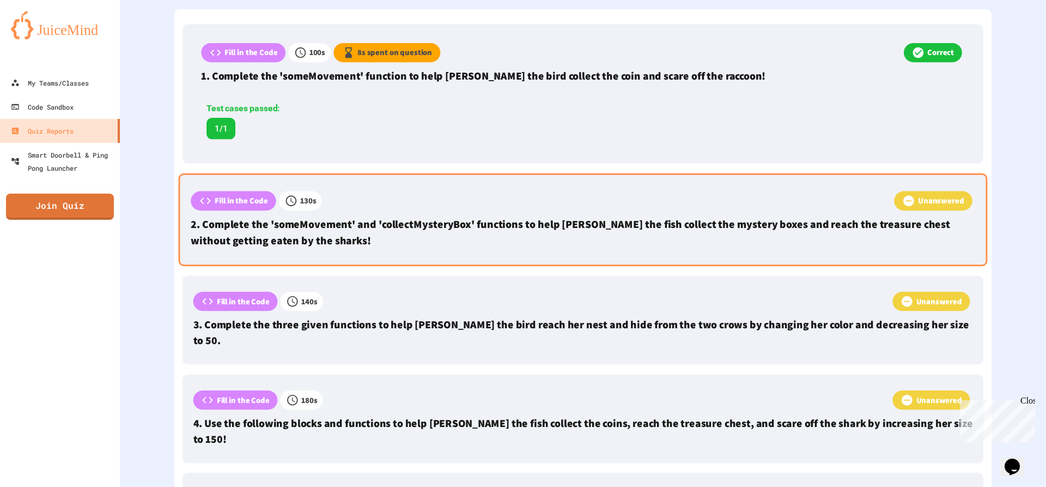
click at [743, 215] on div "Fill in the Code 130 s Unanswered 2. Complete the 'someMovement' and 'collectMy…" at bounding box center [583, 219] width 809 height 93
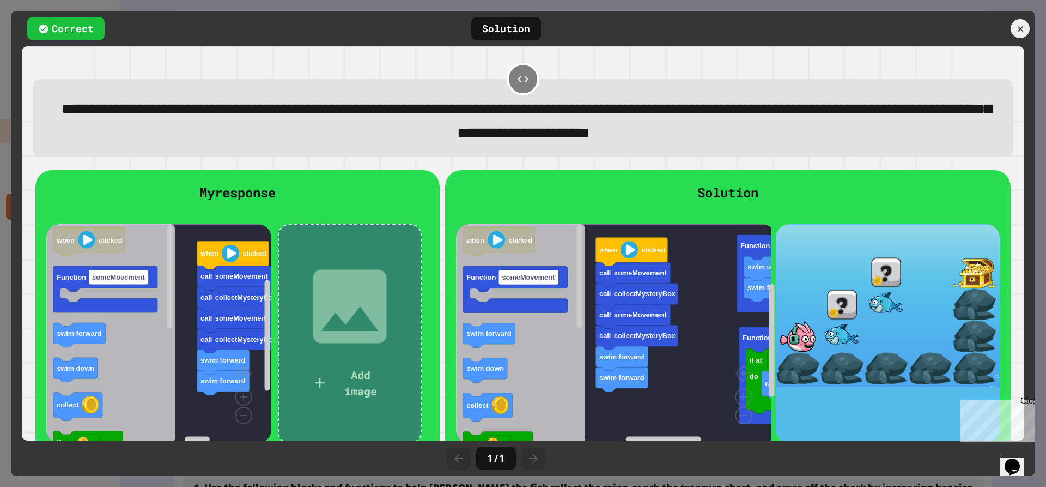
click at [1029, 19] on div "Correct Solution" at bounding box center [523, 28] width 1025 height 35
click at [1025, 28] on icon at bounding box center [1021, 29] width 12 height 12
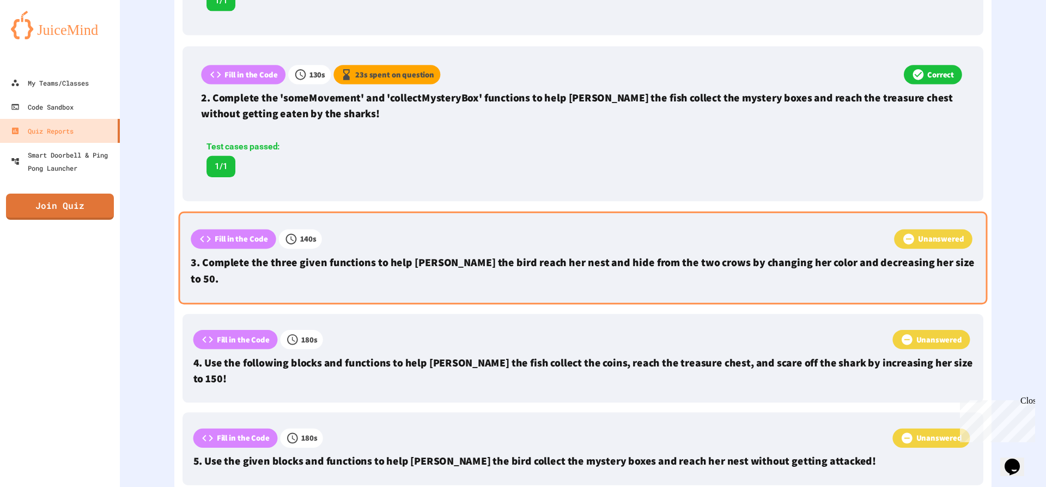
scroll to position [456, 0]
drag, startPoint x: 840, startPoint y: 242, endPoint x: 827, endPoint y: 244, distance: 13.7
click at [827, 244] on div "Unanswered" at bounding box center [648, 240] width 653 height 22
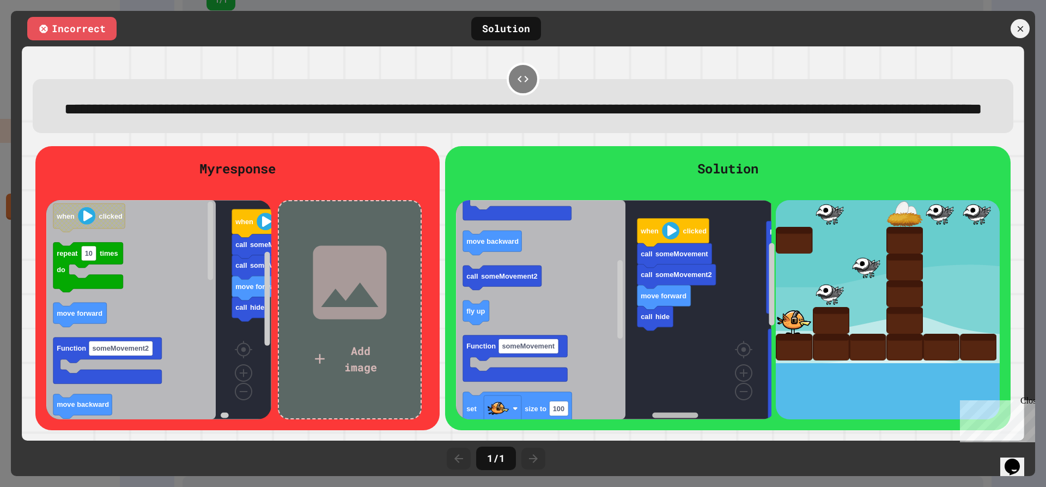
click at [762, 391] on div "call hide move forward call someMovement2 call someMovement when clicked fly up…" at bounding box center [616, 309] width 320 height 219
click at [716, 420] on div "Solution call hide move forward call someMovement2 call someMovement when click…" at bounding box center [728, 288] width 566 height 284
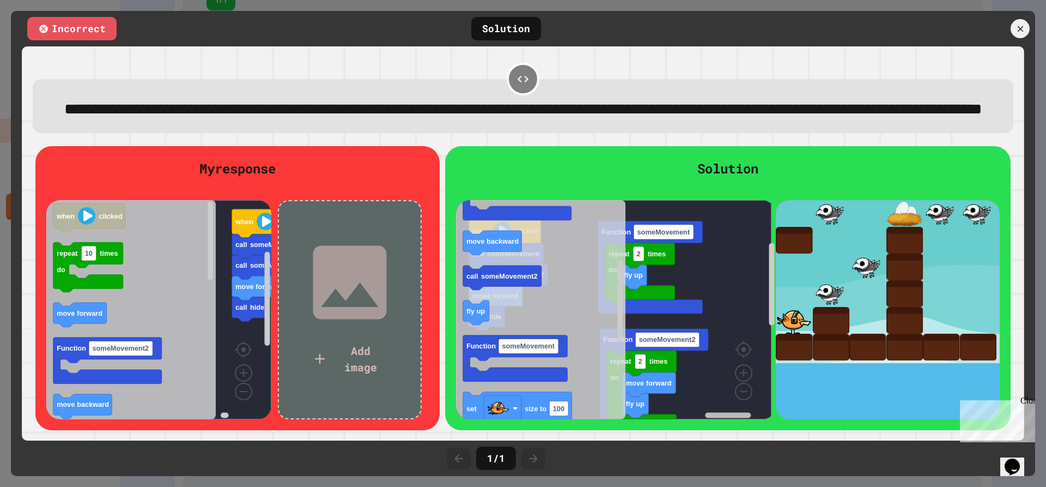
click at [707, 403] on div "call hide move forward call someMovement2 call someMovement when clicked fly up…" at bounding box center [616, 309] width 320 height 219
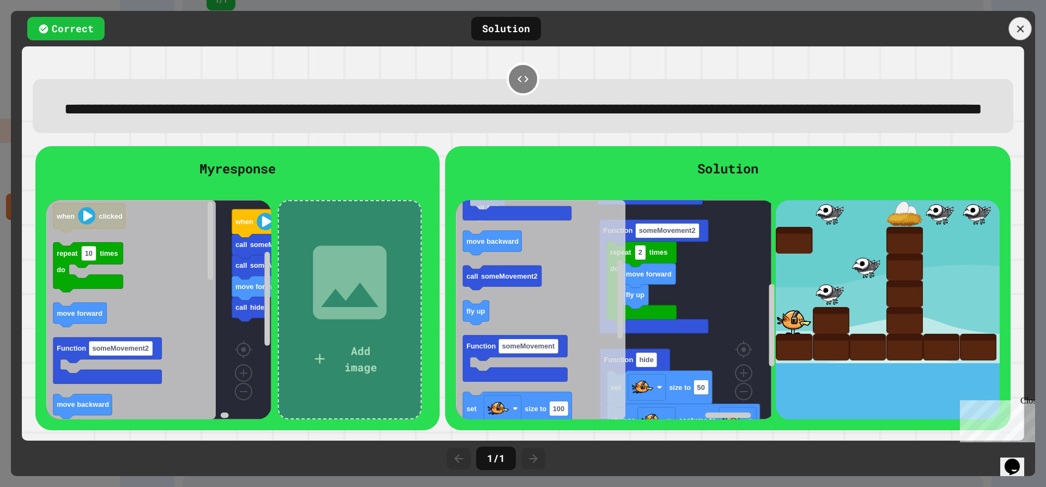
click at [1015, 26] on icon at bounding box center [1021, 29] width 12 height 12
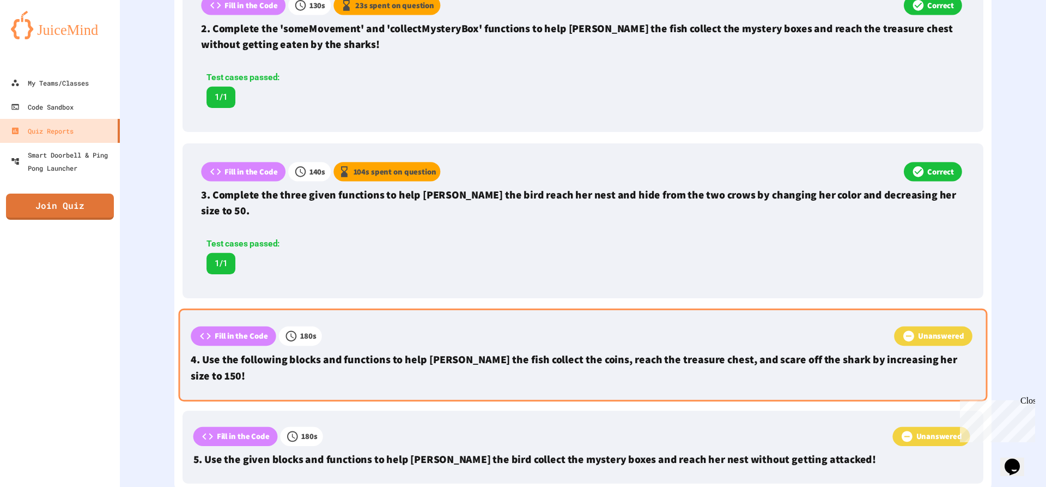
click at [754, 308] on div "Fill in the Code 180 s Unanswered 4. Use the following blocks and functions to …" at bounding box center [583, 354] width 809 height 93
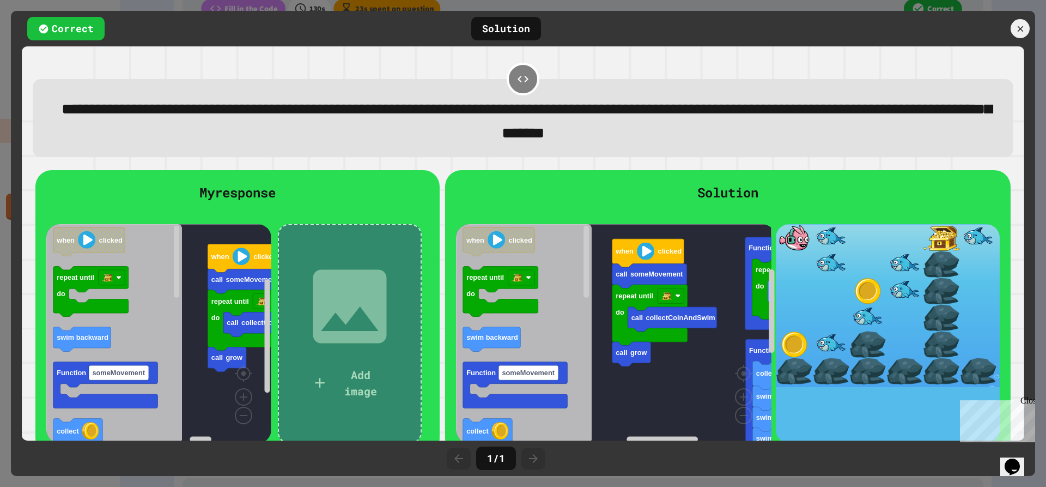
scroll to position [524, 0]
click at [1010, 25] on div at bounding box center [1020, 28] width 23 height 23
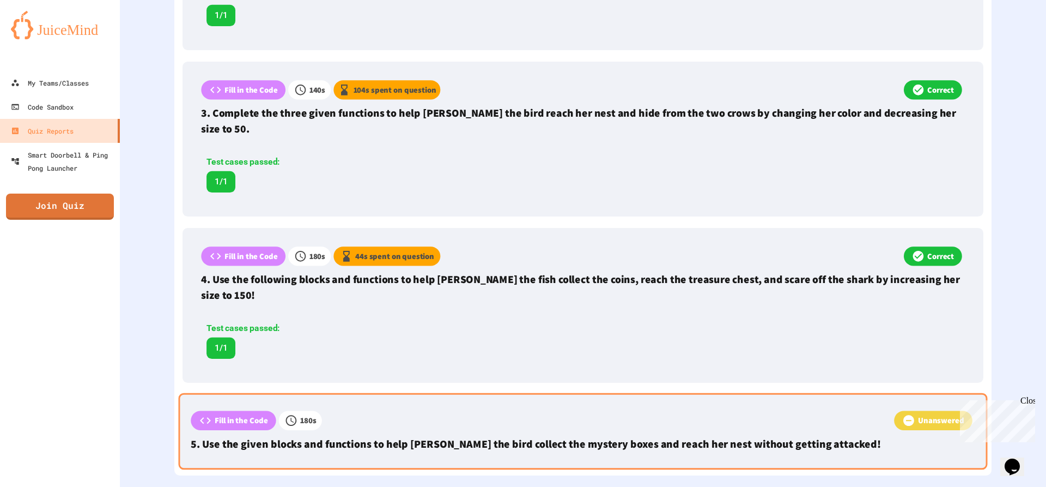
click at [679, 393] on div "Fill in the Code 180 s Unanswered 5. Use the given blocks and functions to help…" at bounding box center [583, 431] width 809 height 77
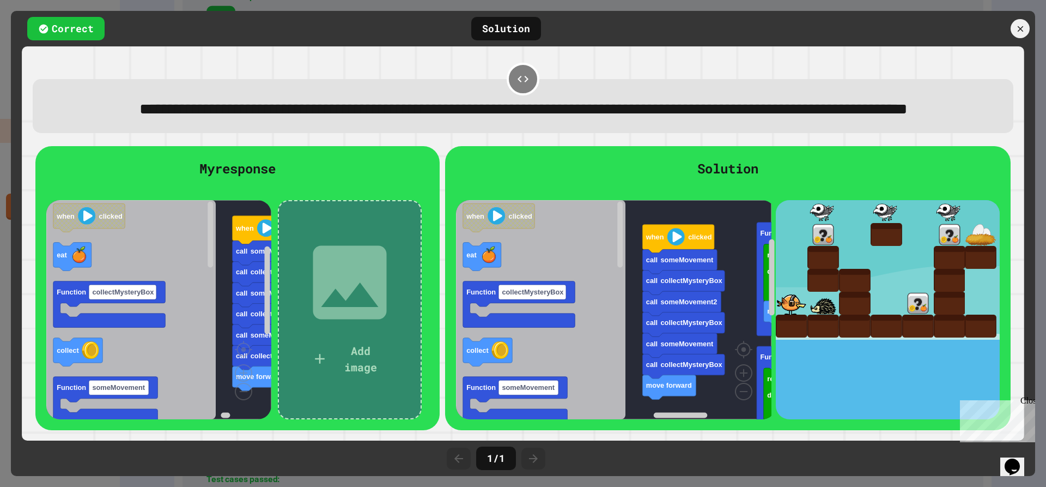
scroll to position [606, 0]
click at [1011, 32] on div at bounding box center [1020, 28] width 19 height 19
